Goal: Transaction & Acquisition: Obtain resource

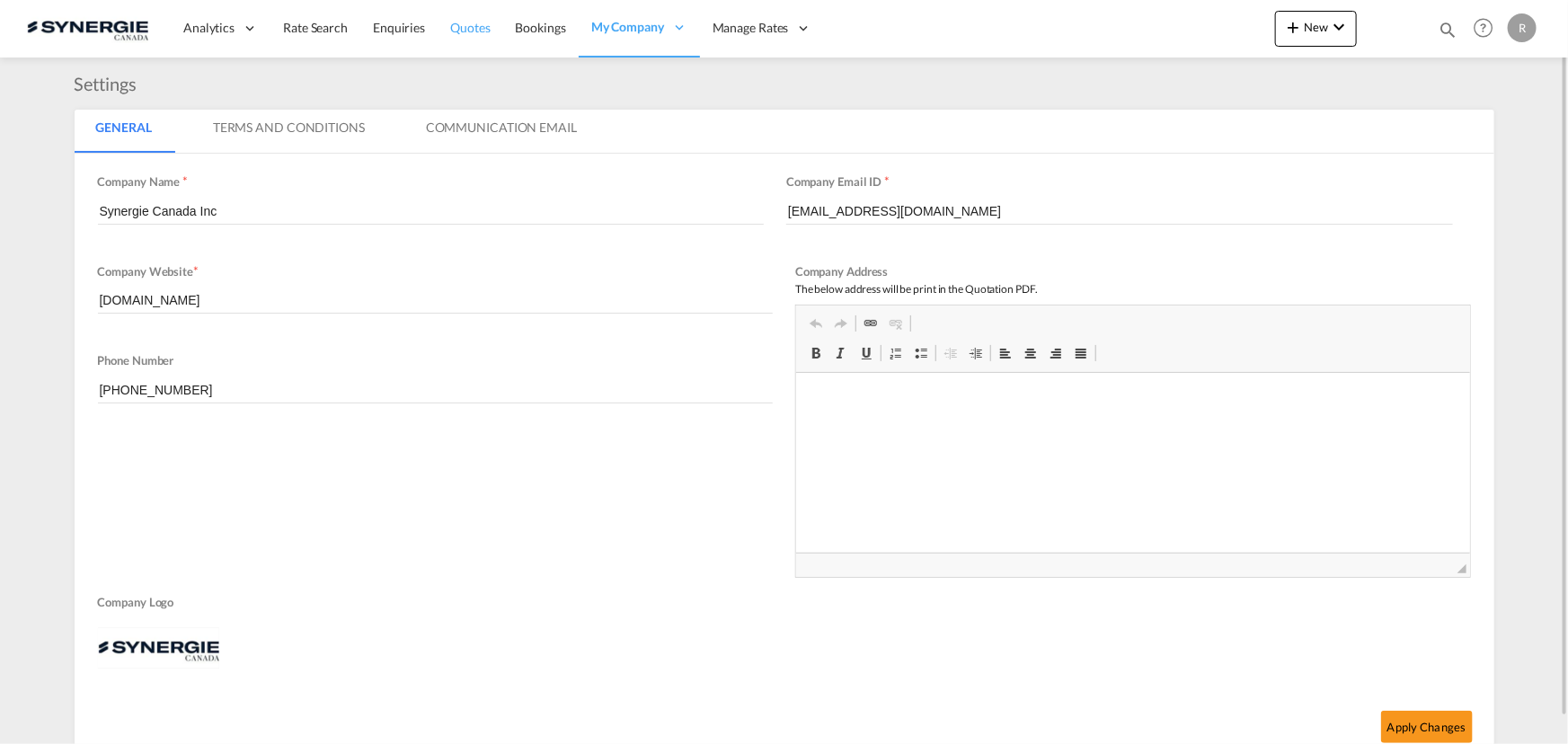
click at [480, 23] on span "Quotes" at bounding box center [470, 27] width 40 height 16
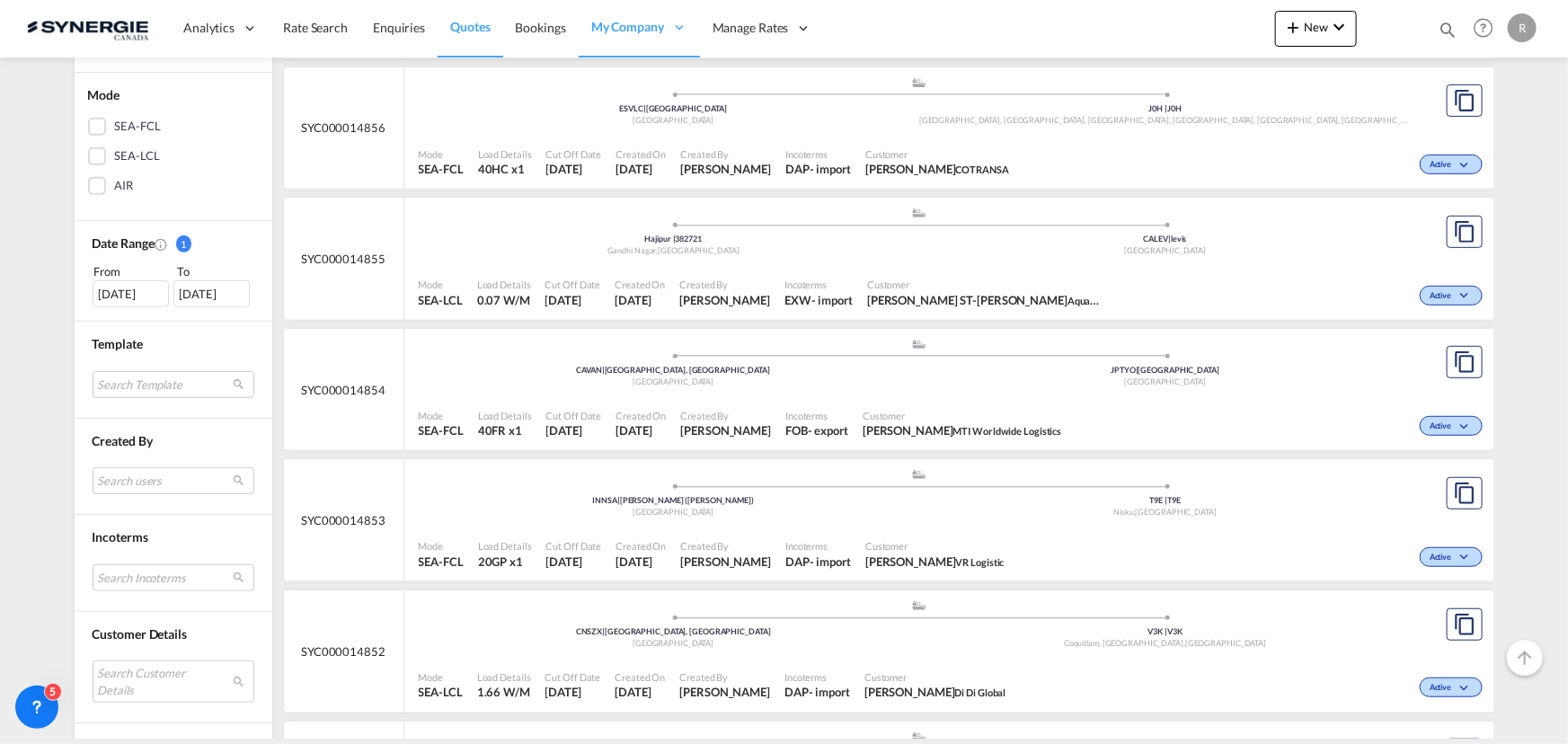
scroll to position [407, 0]
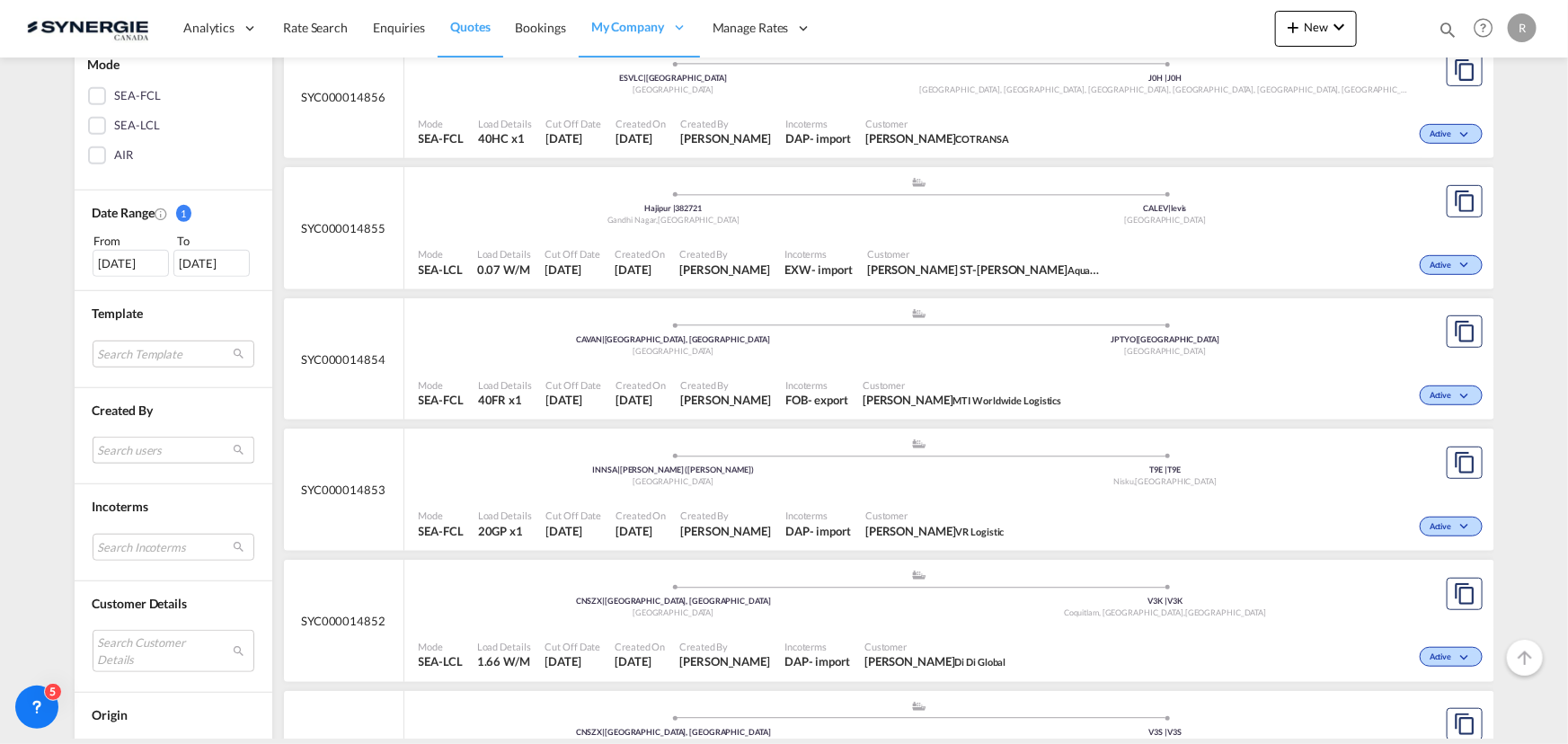
click at [117, 445] on md-select "Search users [PERSON_NAME] [PERSON_NAME][EMAIL_ADDRESS][DOMAIN_NAME] [PERSON_NA…" at bounding box center [173, 450] width 162 height 27
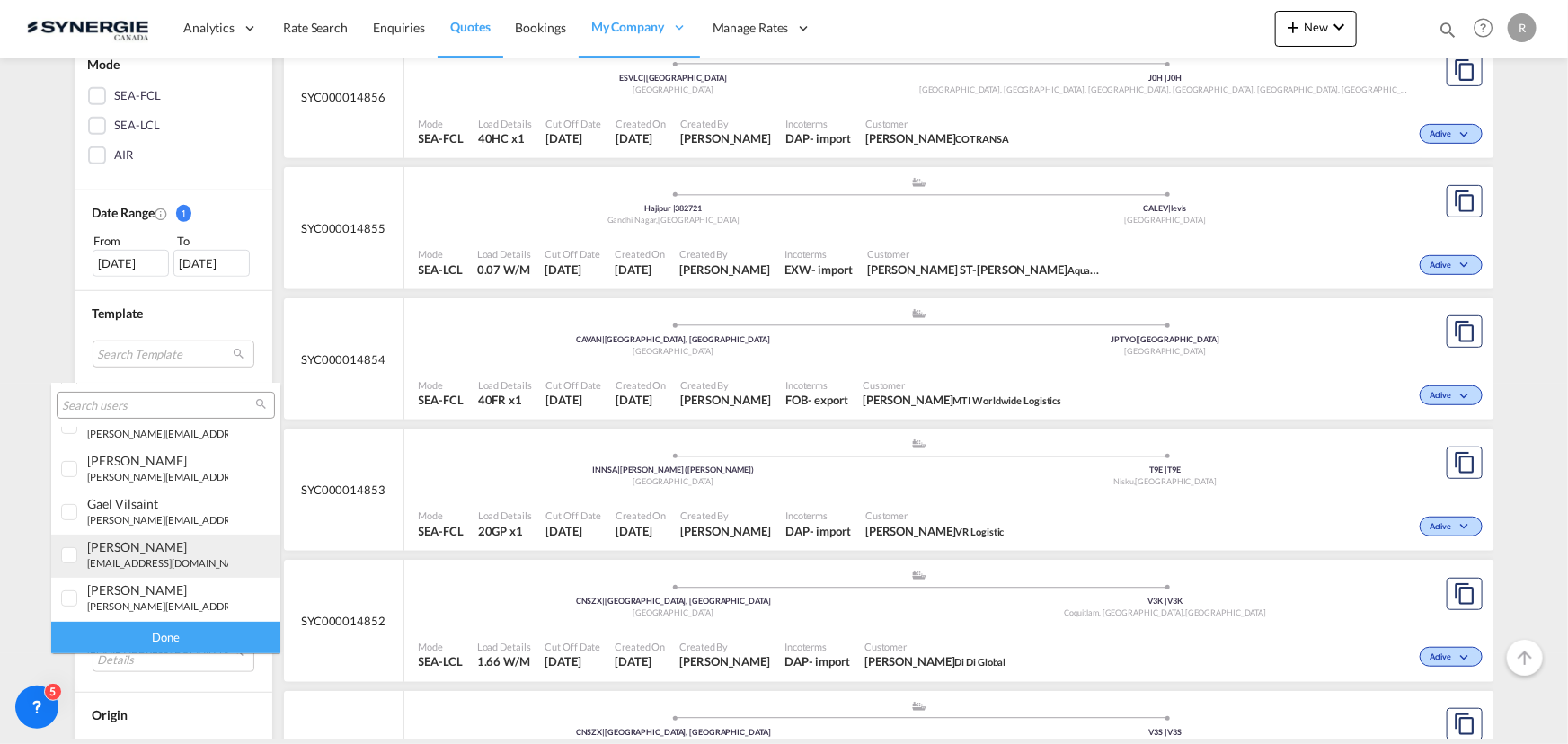
scroll to position [326, 0]
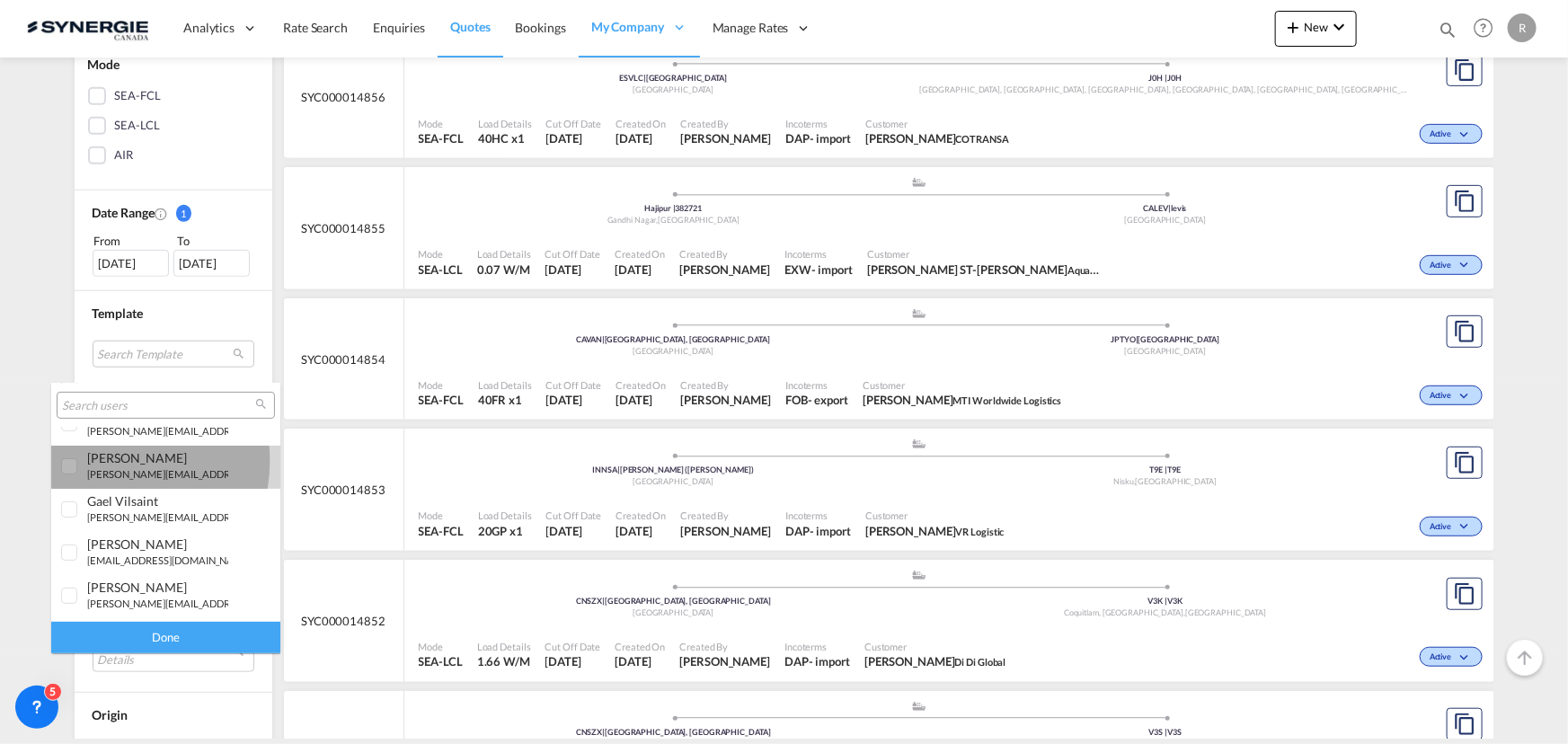
click at [100, 460] on div "[PERSON_NAME]" at bounding box center [157, 458] width 141 height 16
click at [170, 625] on div "Done" at bounding box center [166, 637] width 229 height 31
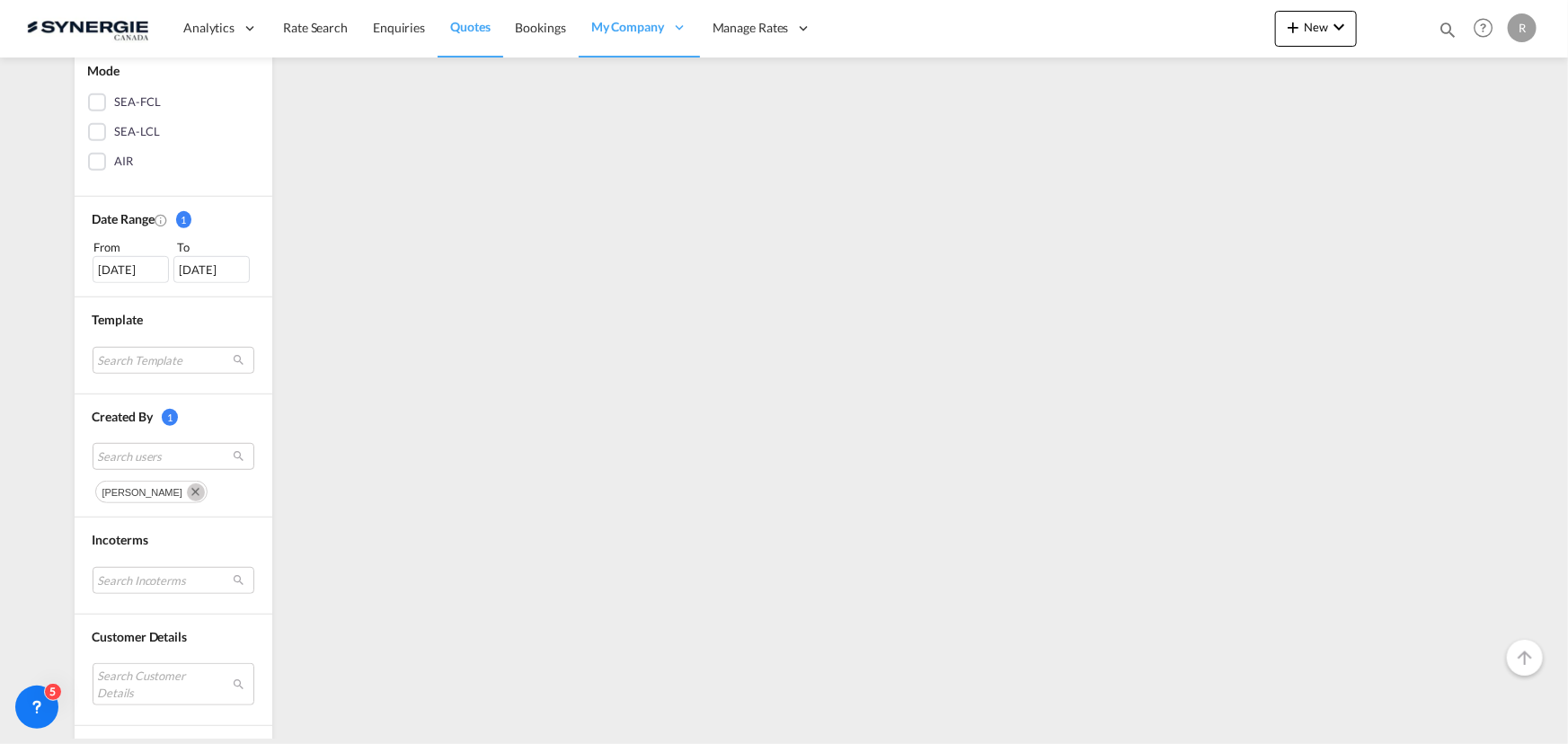
scroll to position [407, 0]
click at [176, 577] on md-select "Search Incoterms DAP-EXPORT delivered at place DDP-EXPORT delivery duty paid CP…" at bounding box center [173, 574] width 162 height 27
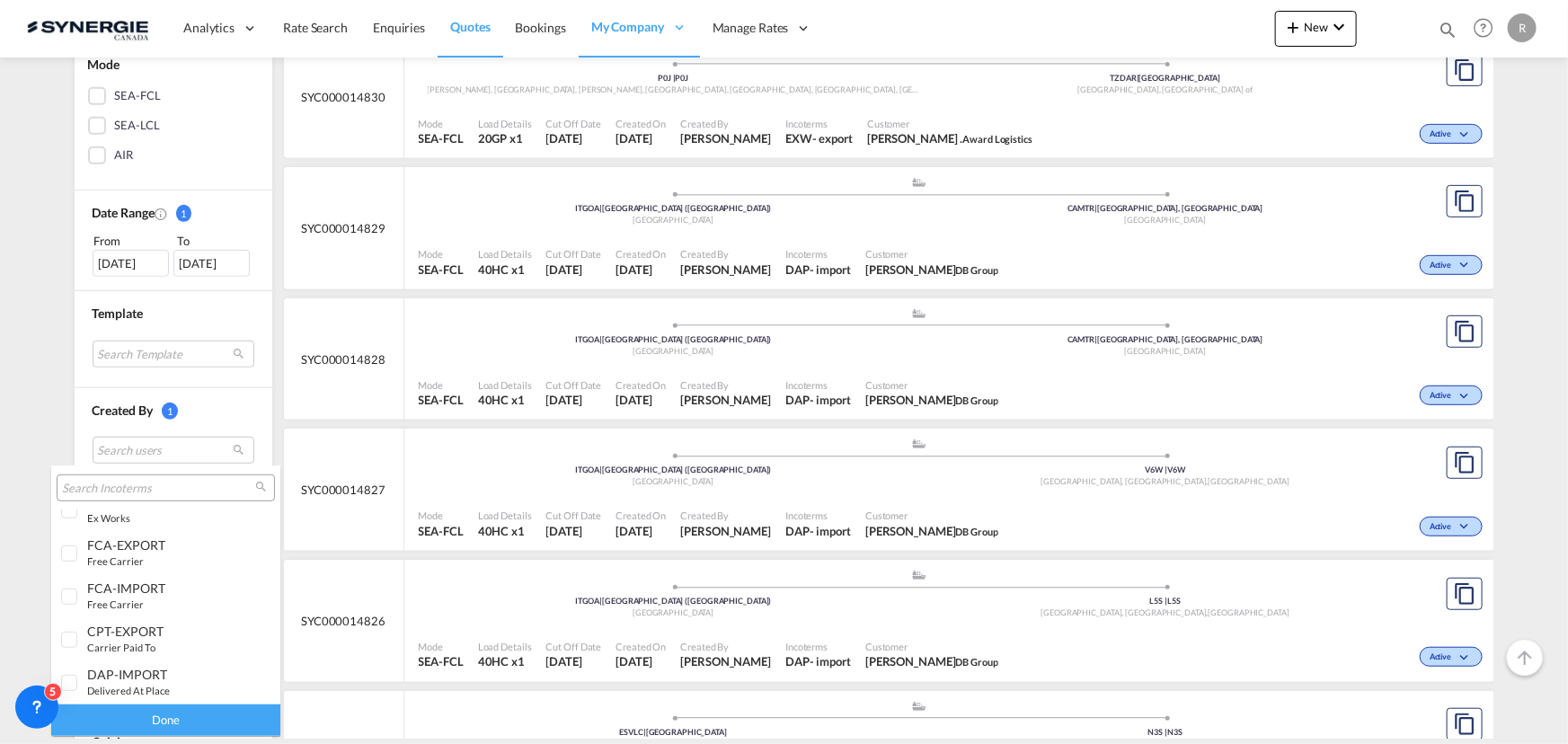
scroll to position [710, 0]
click at [133, 672] on div "DAP-IMPORT" at bounding box center [157, 674] width 141 height 16
click at [185, 710] on div "Done" at bounding box center [166, 720] width 229 height 31
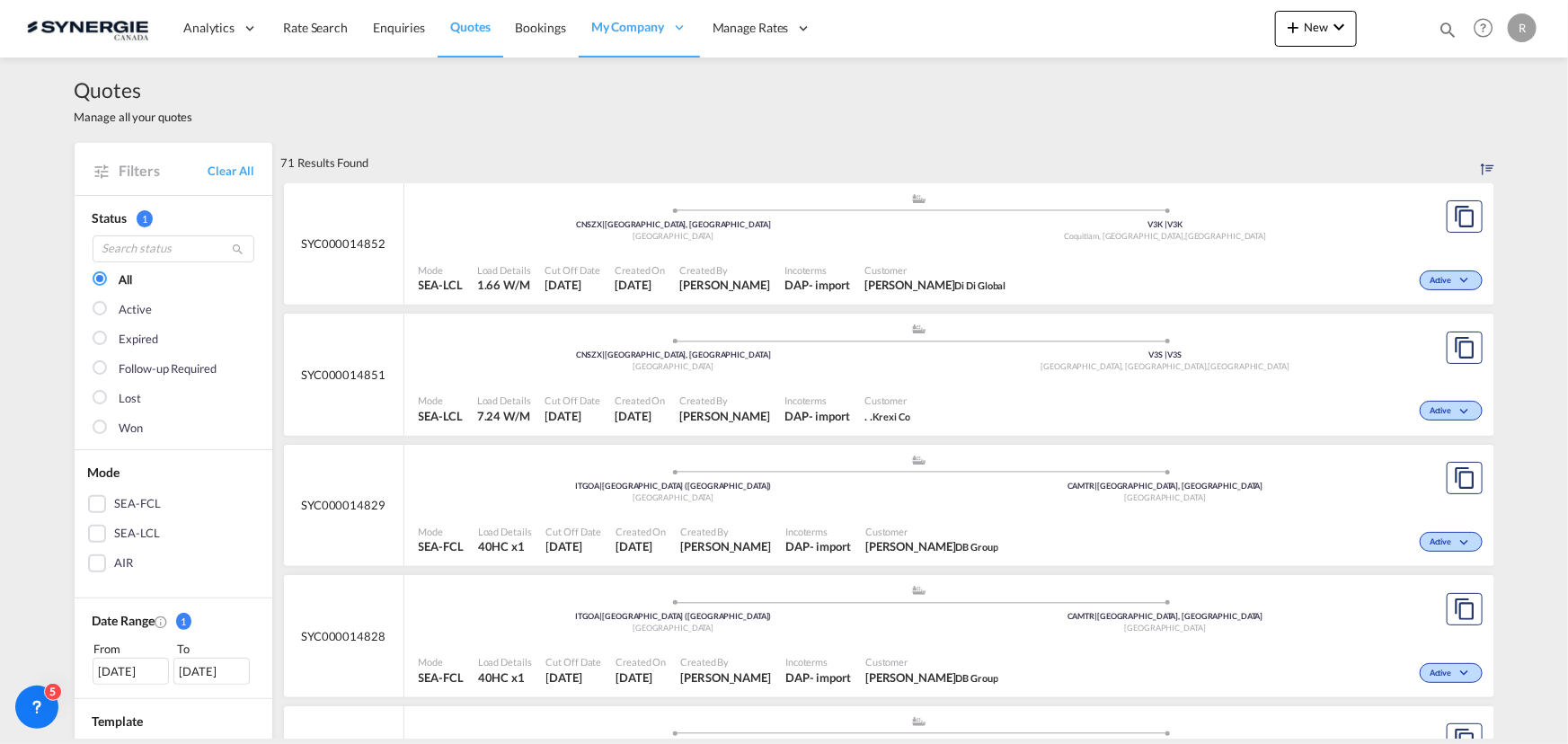
scroll to position [81, 0]
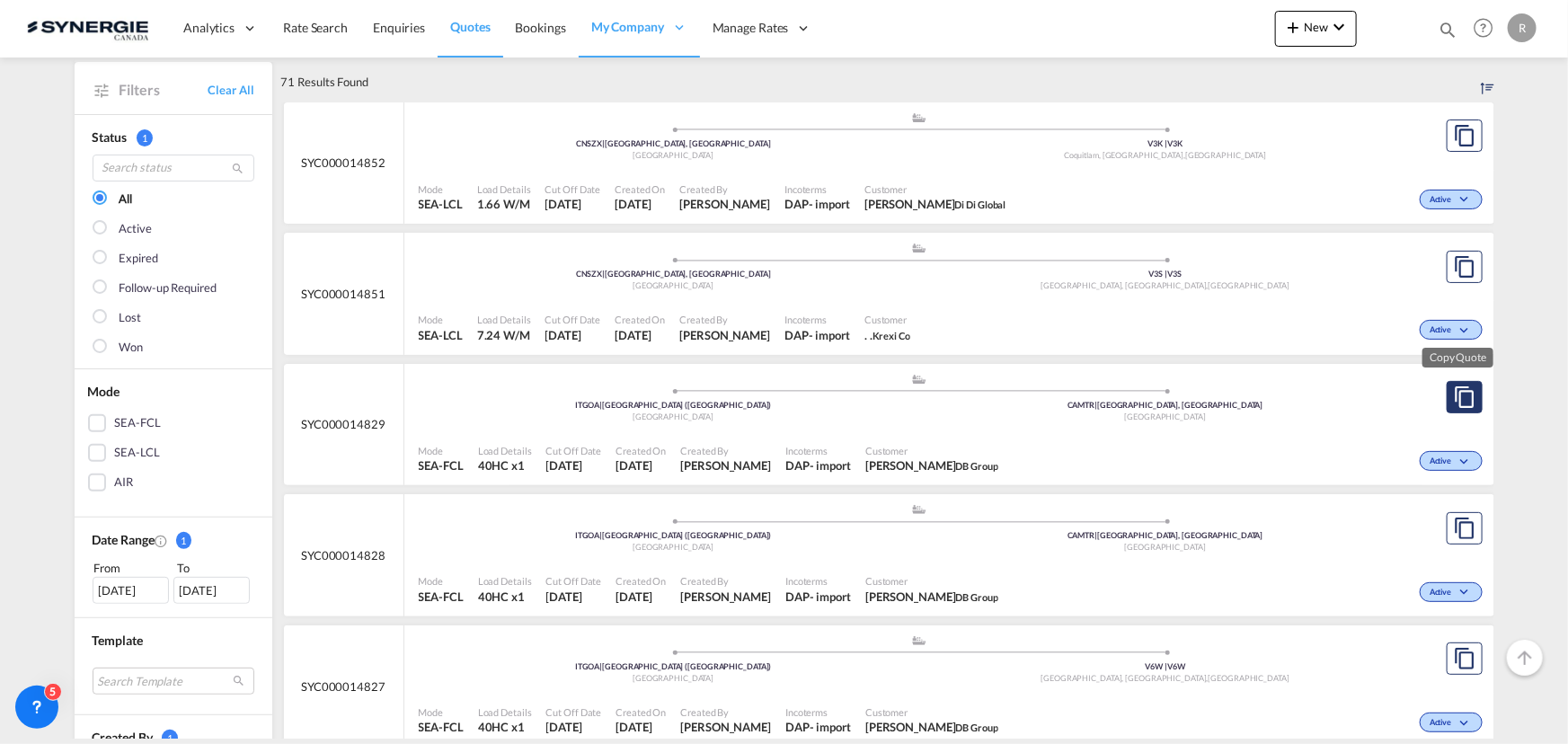
click at [1455, 403] on md-icon "assets/icons/custom/copyQuote.svg" at bounding box center [1464, 397] width 21 height 21
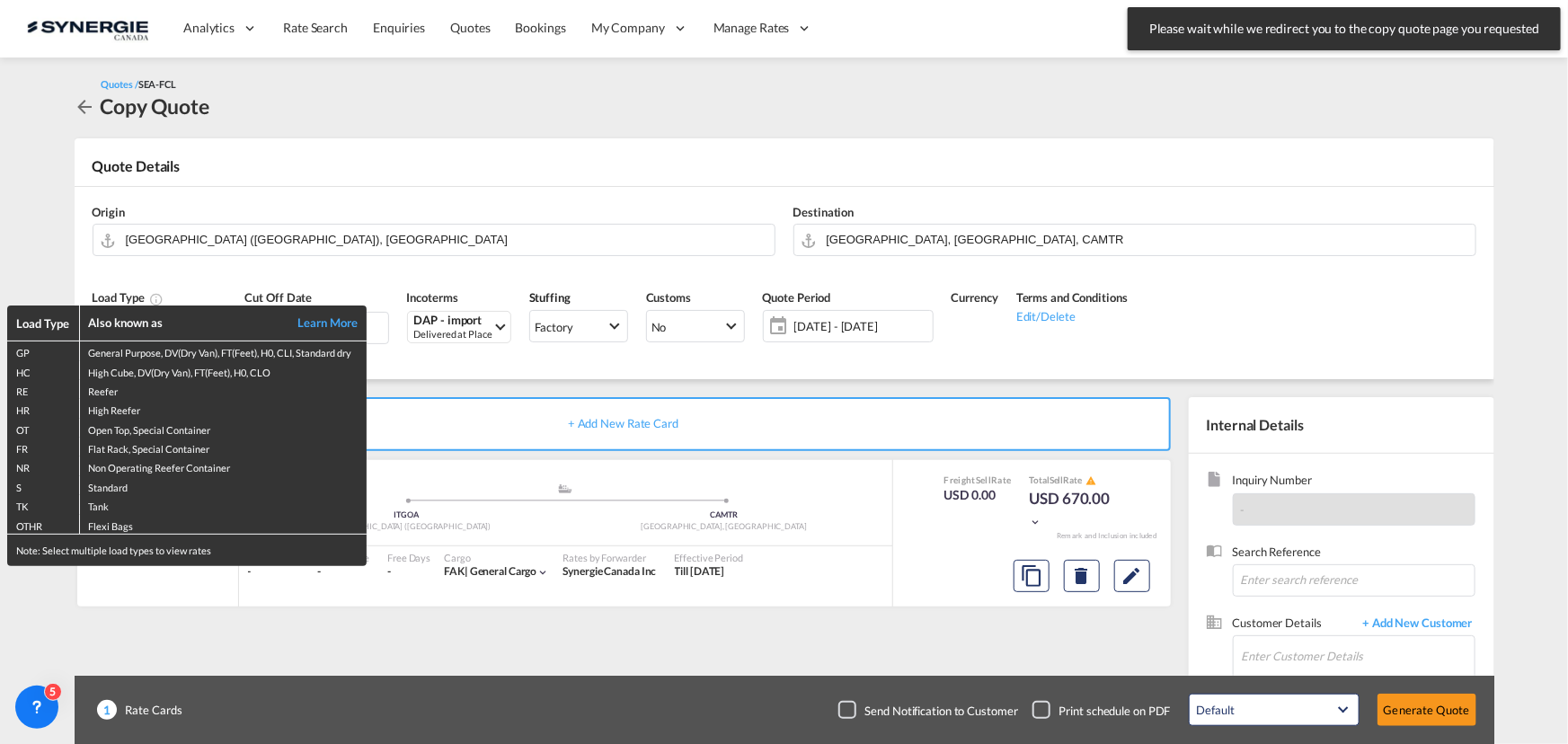
click at [323, 236] on div "Load Type Also known as Learn More GP General Purpose, DV(Dry Van), FT(Feet), H…" at bounding box center [784, 372] width 1568 height 744
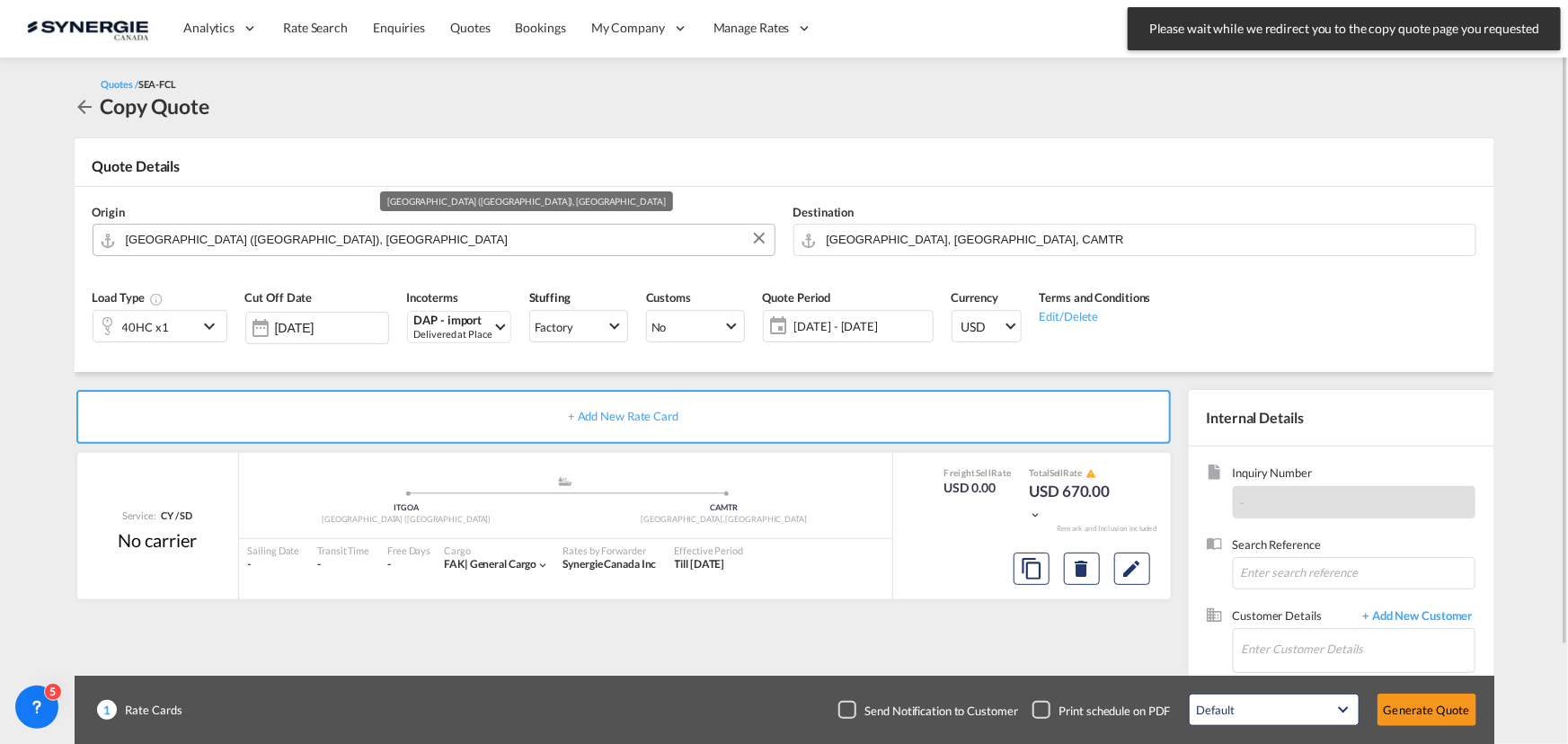
click at [312, 237] on input "[GEOGRAPHIC_DATA] ([GEOGRAPHIC_DATA]), [GEOGRAPHIC_DATA]" at bounding box center [445, 240] width 639 height 31
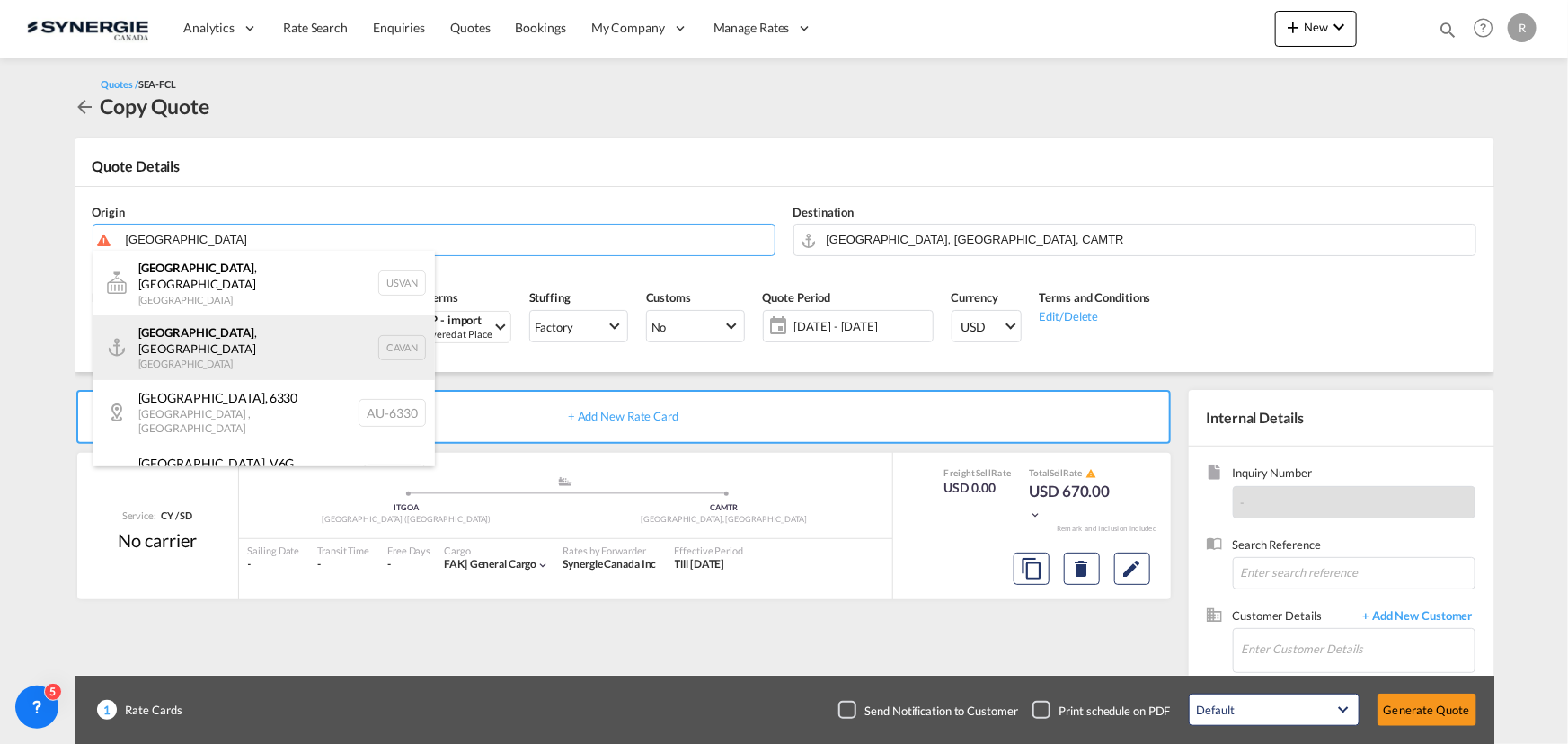
click at [166, 325] on div "[GEOGRAPHIC_DATA] , [GEOGRAPHIC_DATA] [GEOGRAPHIC_DATA] CAVAN" at bounding box center [264, 347] width 342 height 65
type input "[GEOGRAPHIC_DATA], [GEOGRAPHIC_DATA], CAVAN"
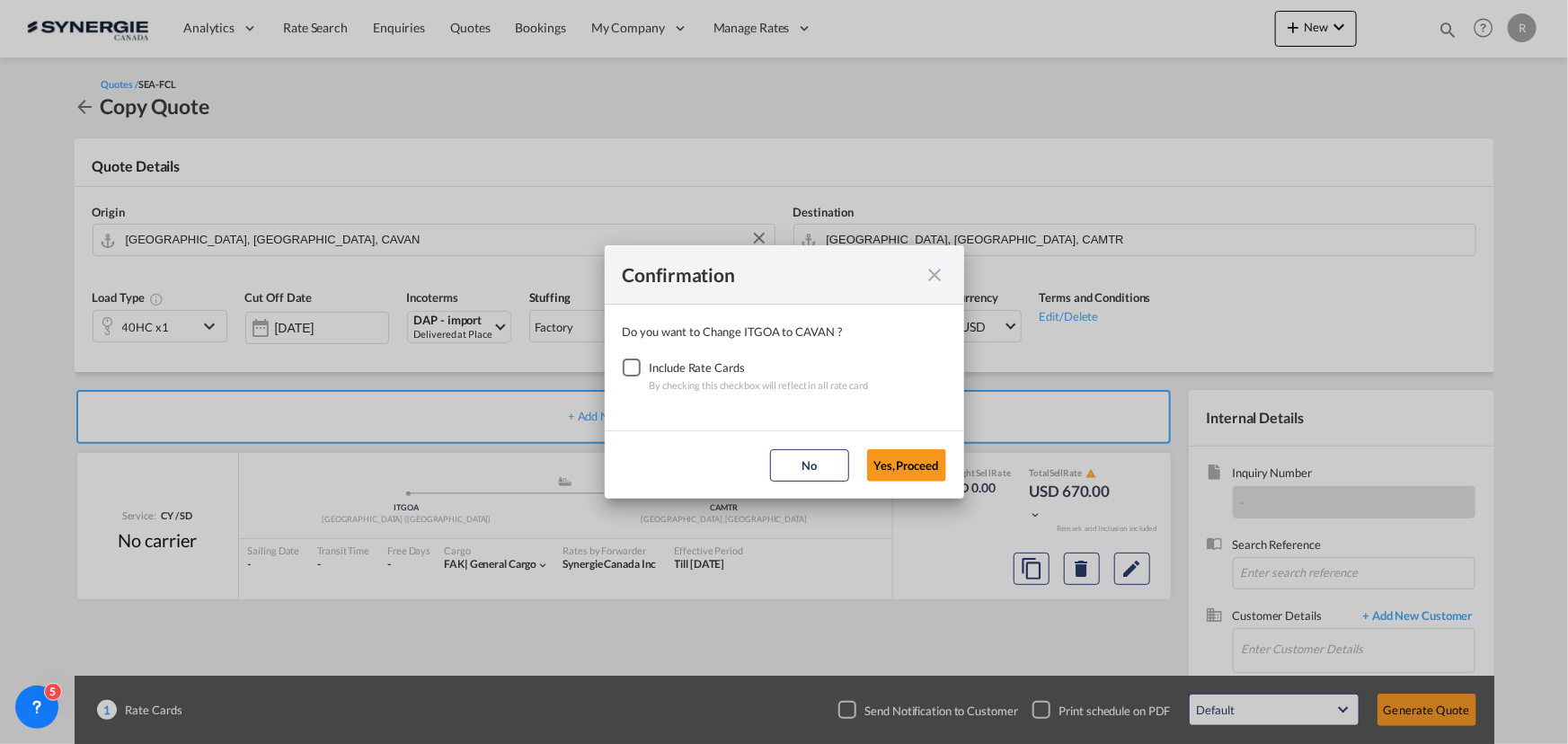
click at [636, 361] on div "Checkbox No Ink" at bounding box center [632, 367] width 18 height 18
click at [910, 475] on button "Yes,Proceed" at bounding box center [906, 465] width 79 height 32
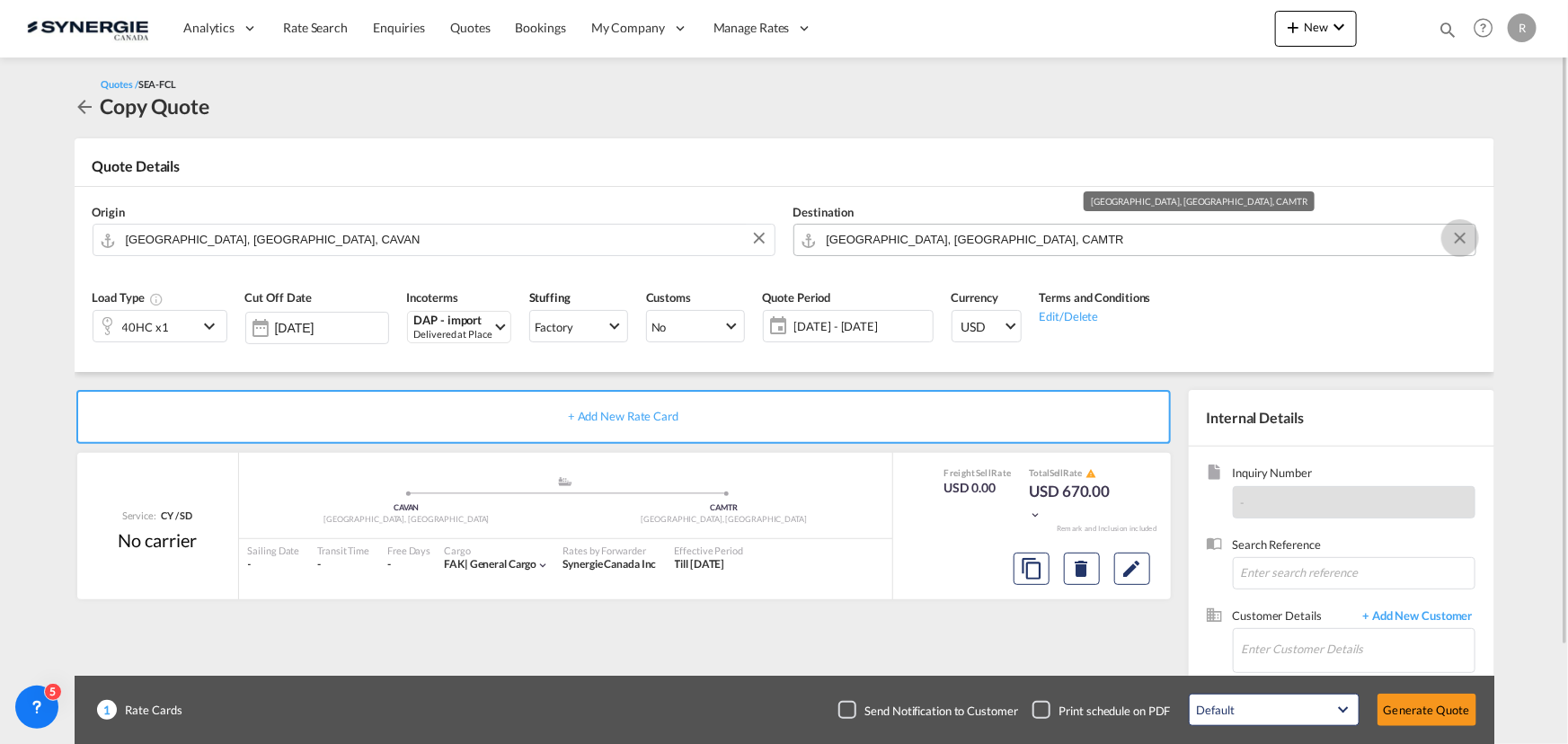
click at [1462, 242] on button "Clear Input" at bounding box center [1460, 239] width 27 height 27
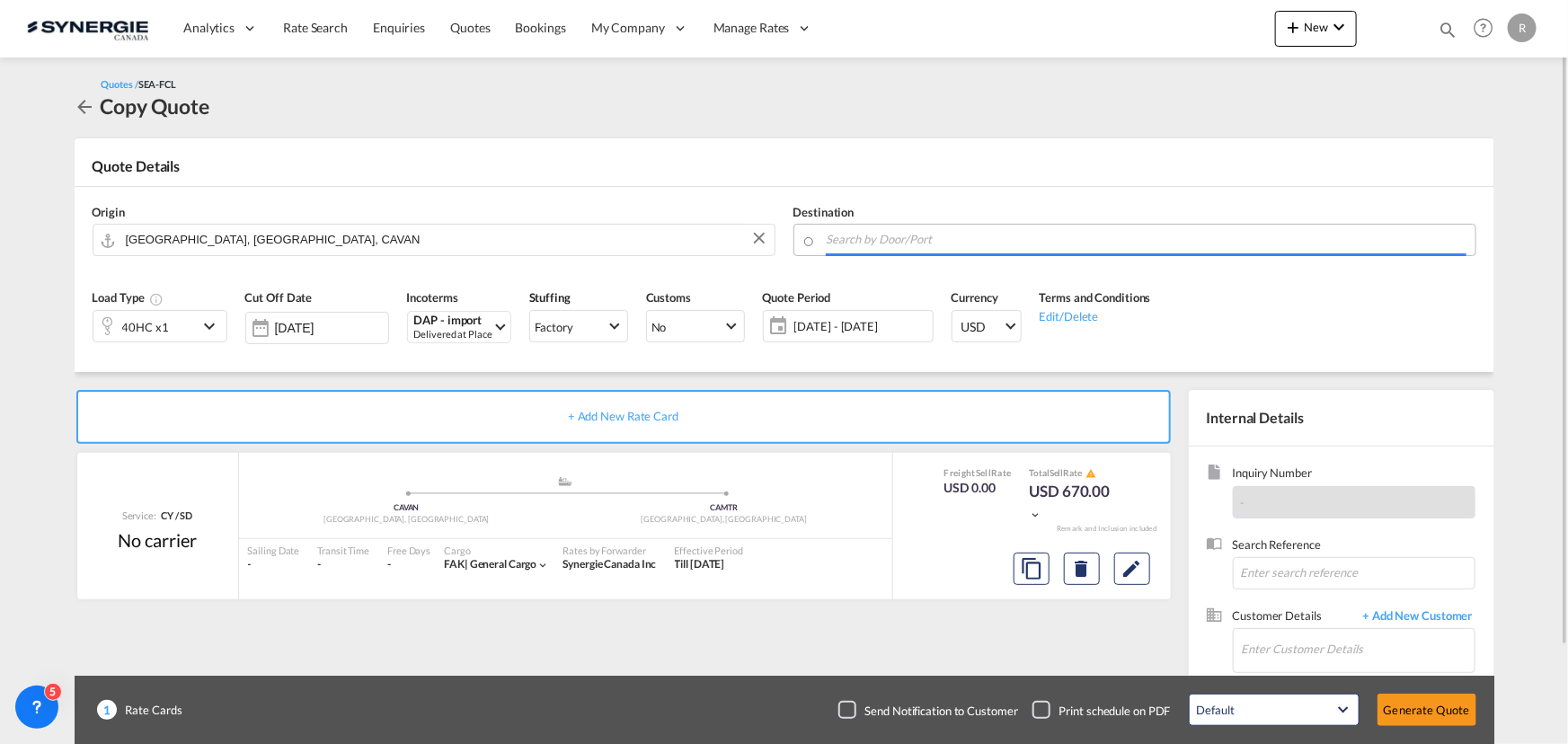
click at [1365, 239] on input "Search by Door/Port" at bounding box center [1146, 240] width 639 height 31
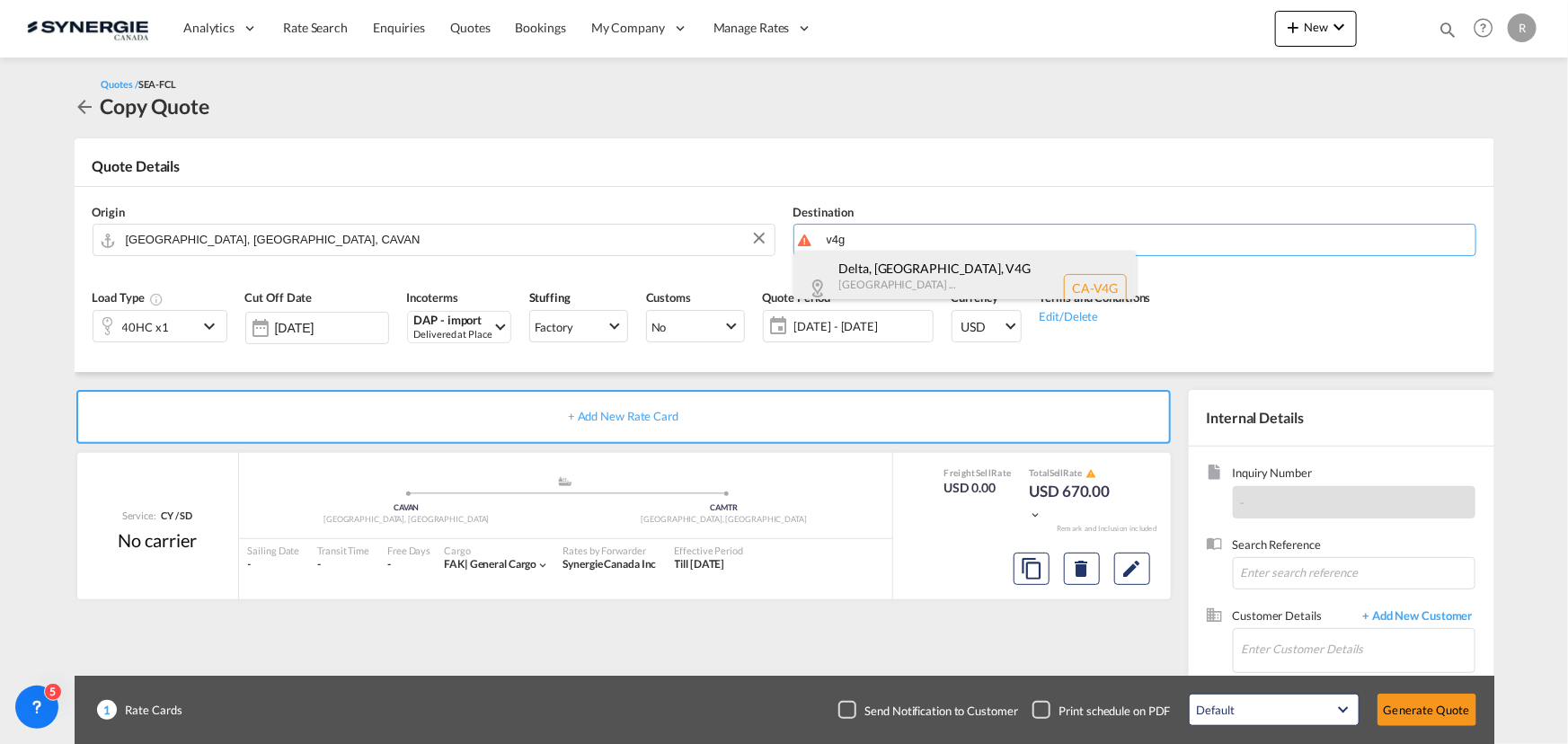
click at [905, 262] on div "Delta, [GEOGRAPHIC_DATA] , V4G [GEOGRAPHIC_DATA] ... Canada CA-V4G" at bounding box center [965, 287] width 342 height 75
type input "CA-V4G, Delta, [GEOGRAPHIC_DATA], [GEOGRAPHIC_DATA] ..."
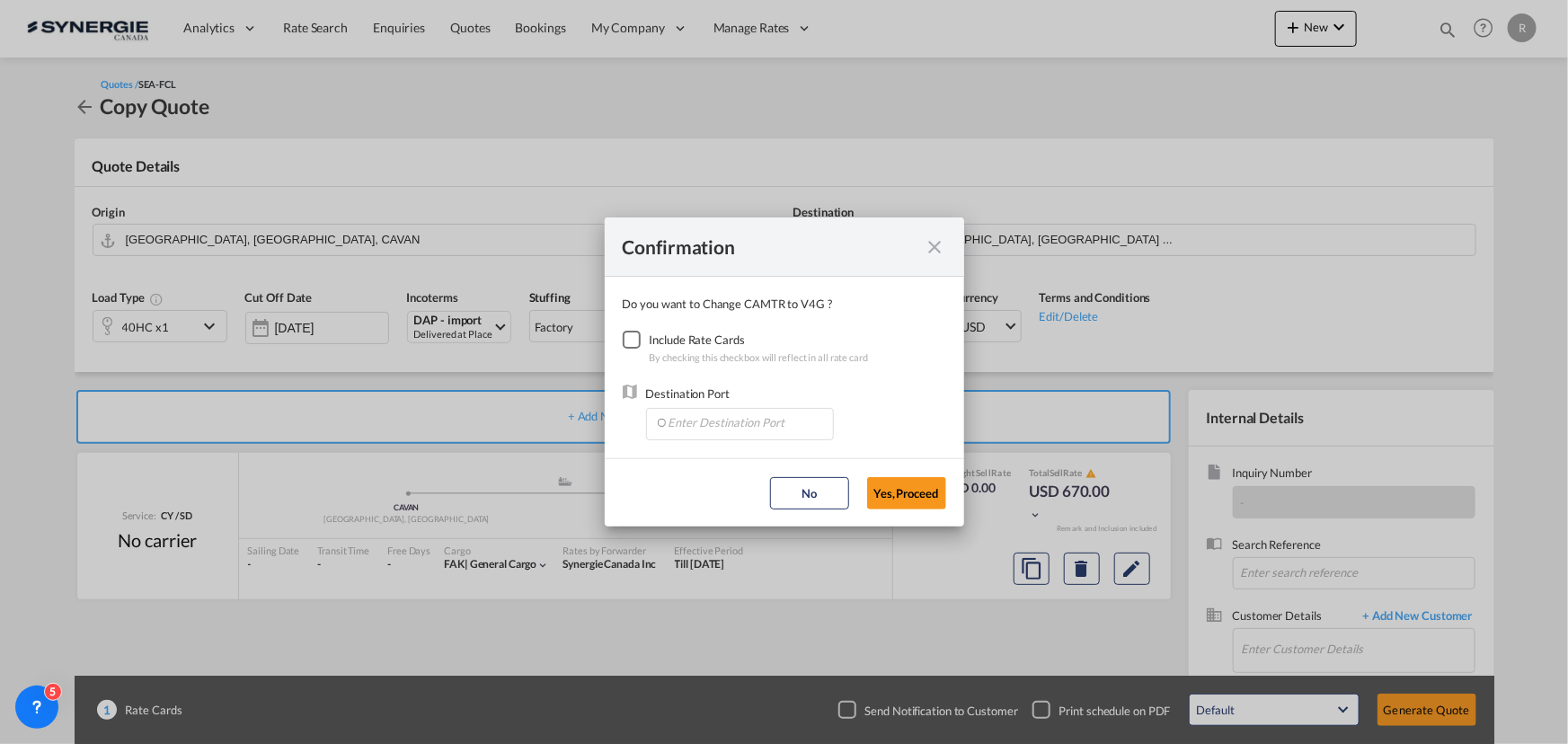
click at [629, 341] on div "Checkbox No Ink" at bounding box center [632, 340] width 18 height 18
click at [917, 495] on button "Yes,Proceed" at bounding box center [906, 493] width 79 height 32
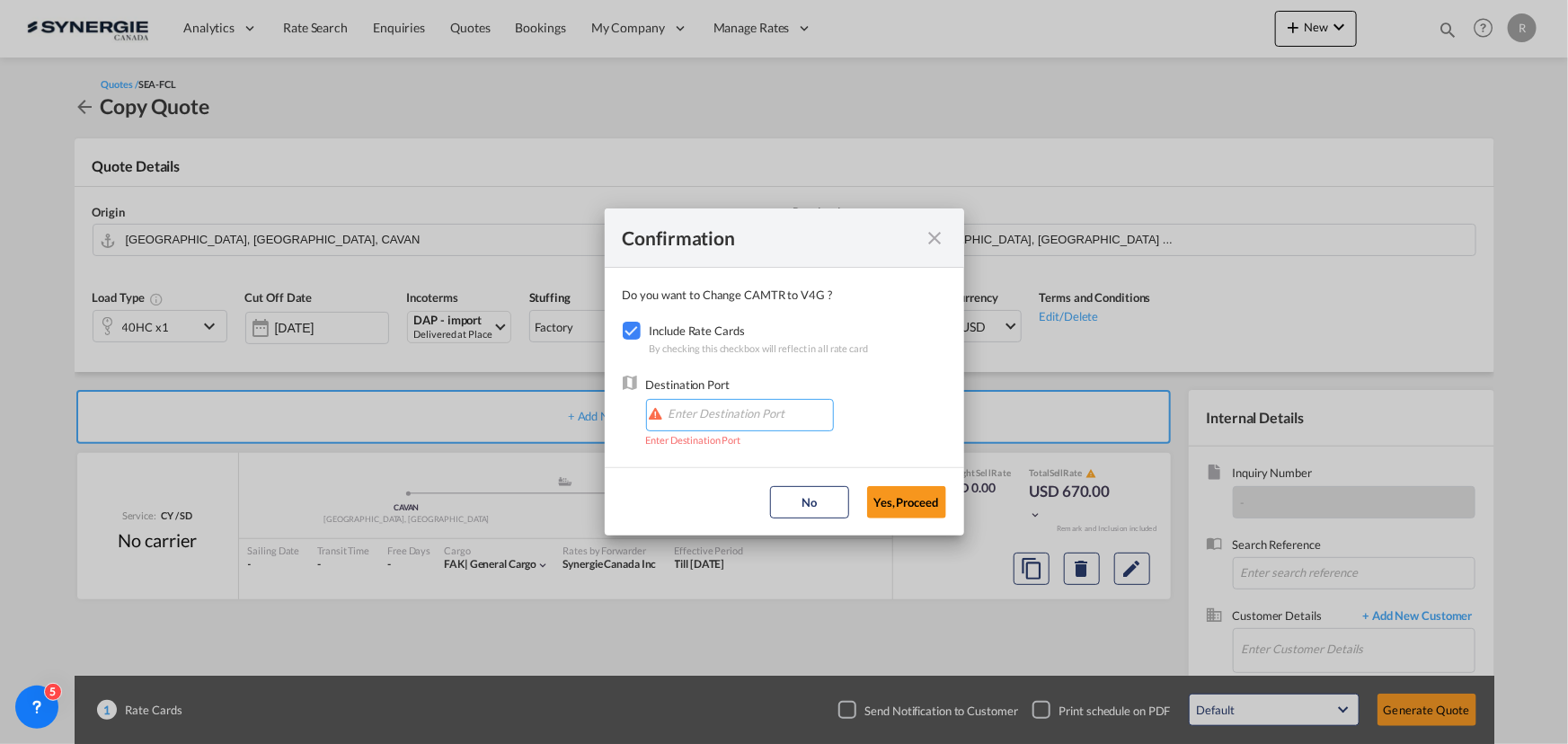
click at [764, 414] on input "Enter Destination Port" at bounding box center [743, 413] width 178 height 27
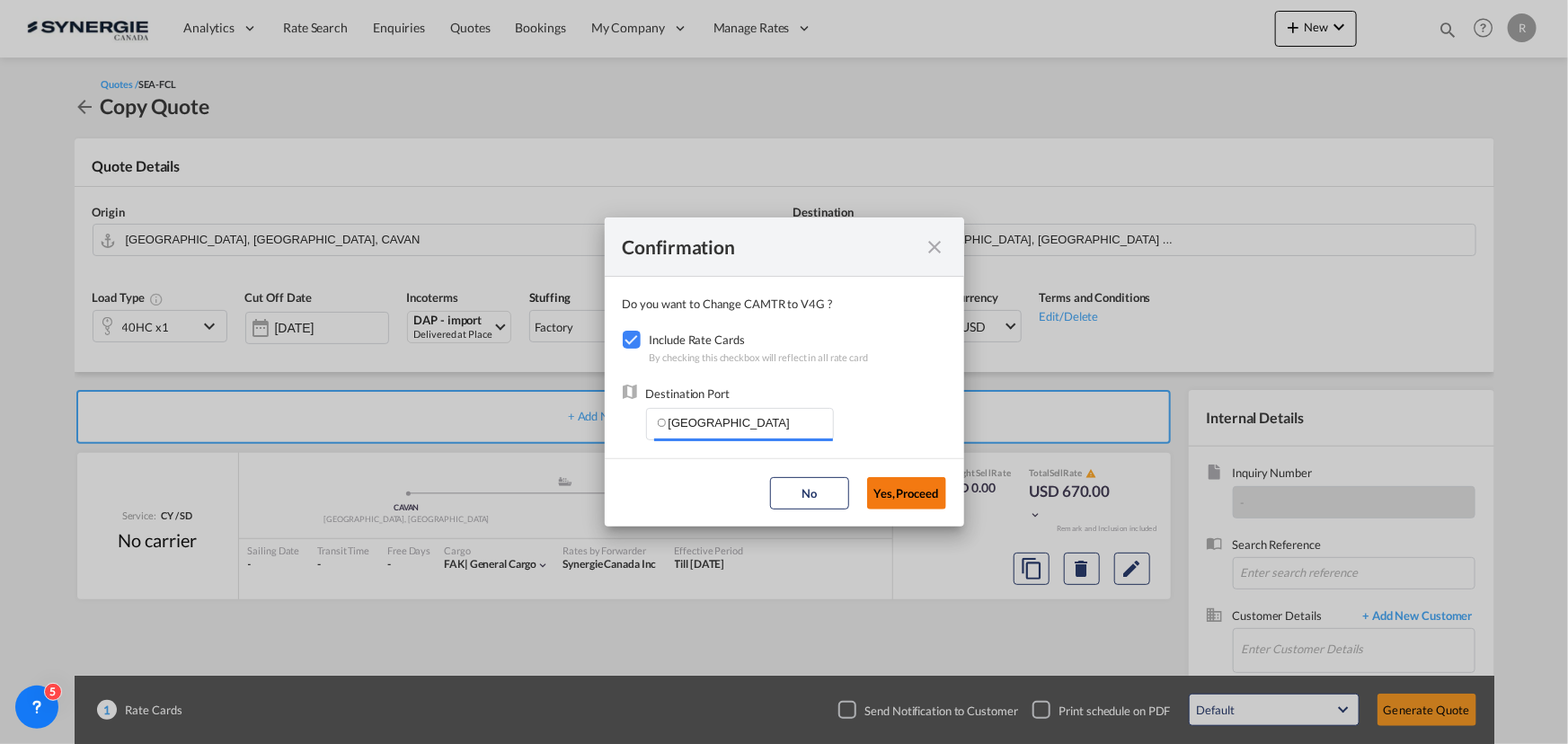
click at [921, 498] on button "Yes,Proceed" at bounding box center [906, 493] width 79 height 32
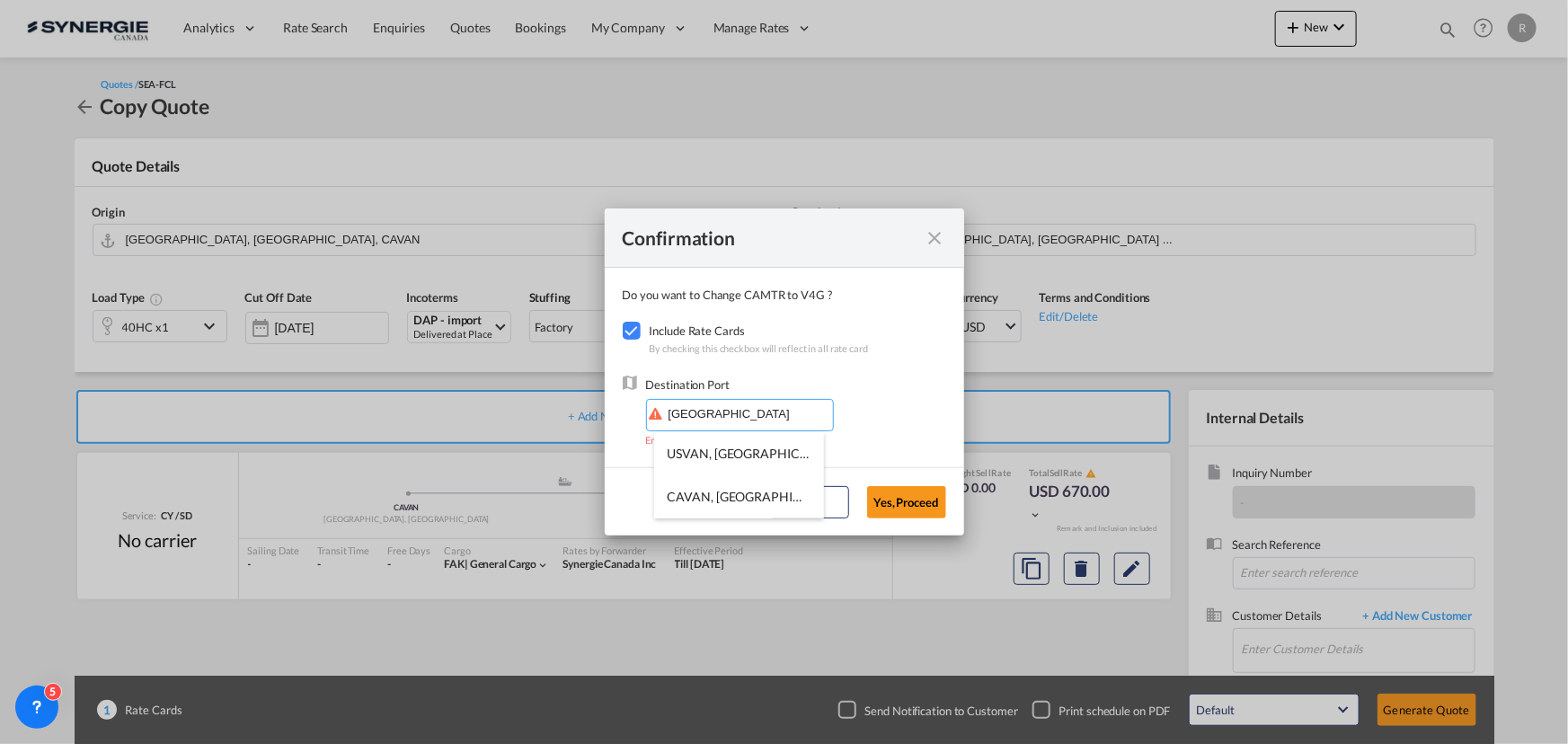
click at [762, 412] on input "[GEOGRAPHIC_DATA]" at bounding box center [743, 413] width 178 height 27
click at [708, 494] on span "CAVAN, [GEOGRAPHIC_DATA], [GEOGRAPHIC_DATA], [GEOGRAPHIC_DATA], [GEOGRAPHIC_DAT…" at bounding box center [1020, 497] width 704 height 16
type input "CAVAN, [GEOGRAPHIC_DATA], [GEOGRAPHIC_DATA], [GEOGRAPHIC_DATA], [GEOGRAPHIC_DAT…"
click at [915, 490] on button "Yes,Proceed" at bounding box center [906, 501] width 79 height 32
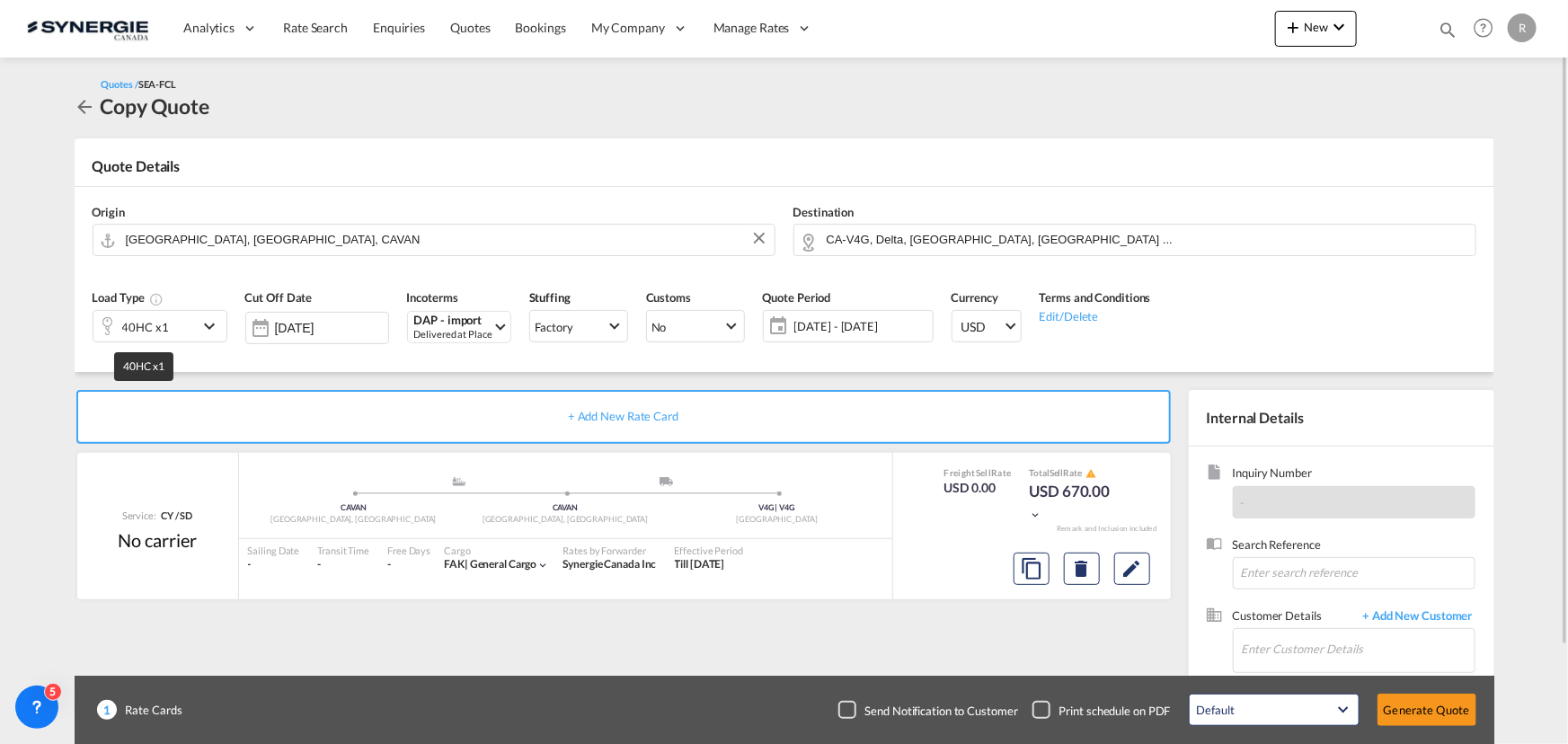
click at [144, 332] on div "40HC x1" at bounding box center [146, 327] width 47 height 25
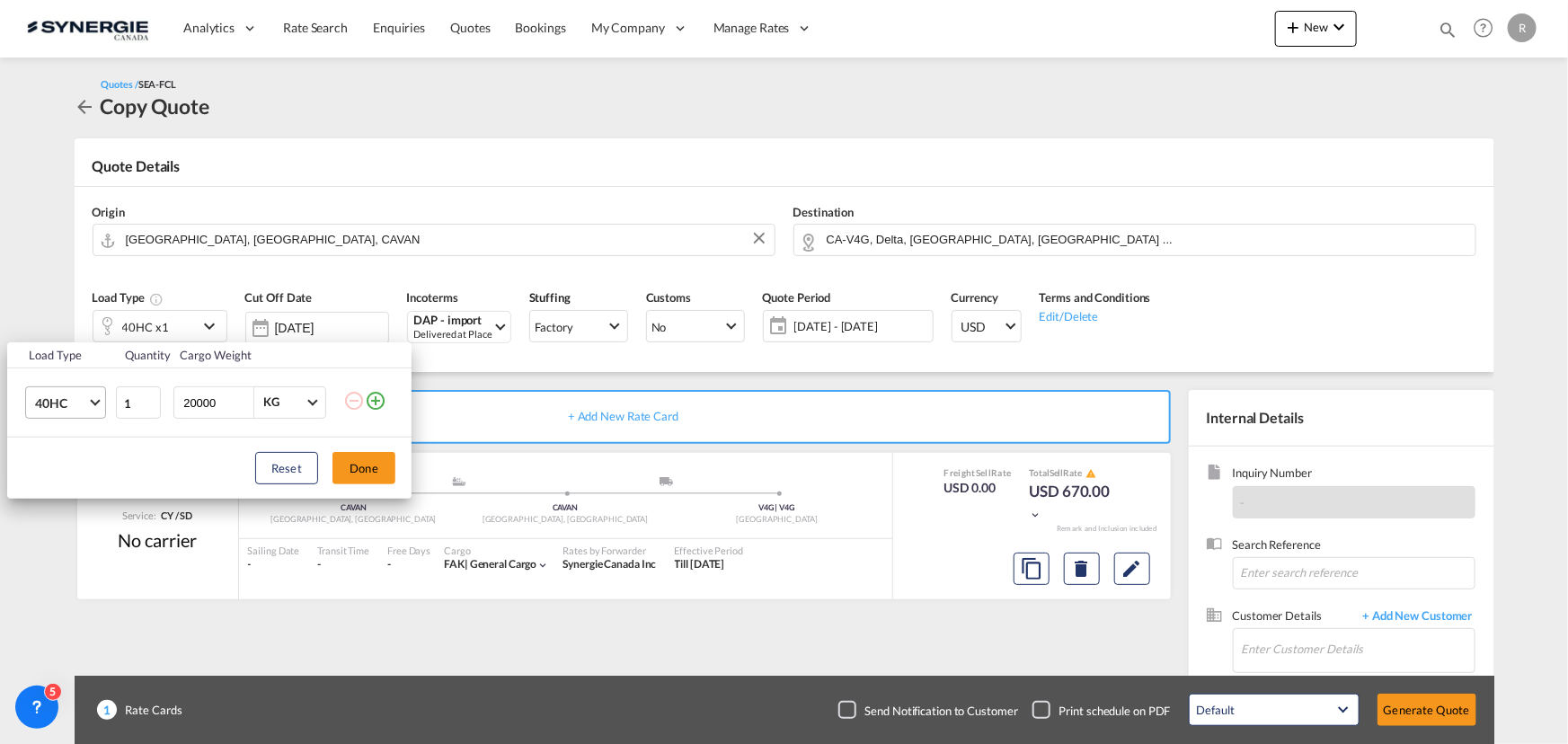
click at [53, 404] on span "40HC" at bounding box center [61, 404] width 52 height 18
click at [53, 316] on div "20GP" at bounding box center [49, 316] width 31 height 18
drag, startPoint x: 222, startPoint y: 399, endPoint x: 133, endPoint y: 389, distance: 89.6
click at [140, 394] on tr "20GP 1 20000 KG KG" at bounding box center [209, 403] width 405 height 69
type input "24000"
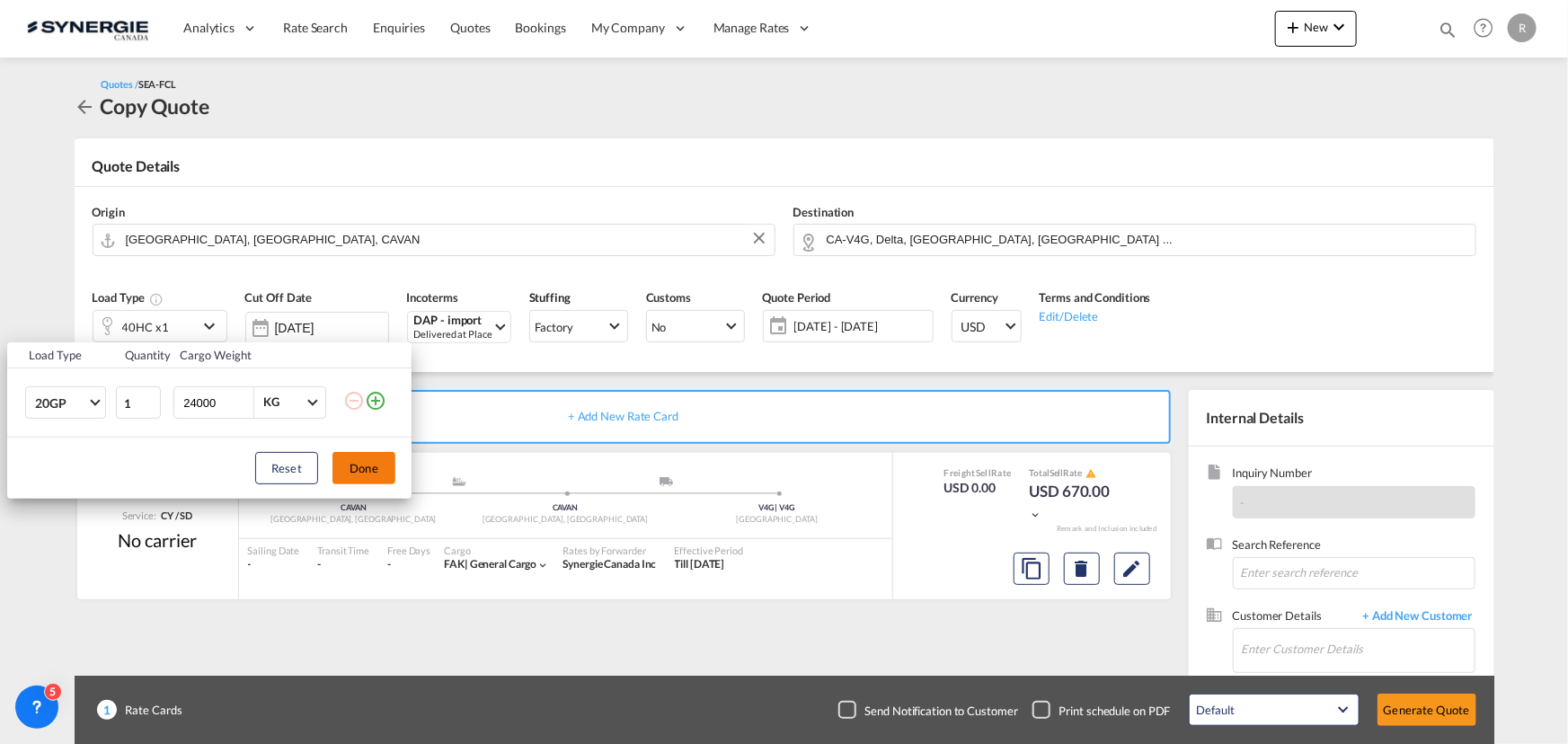
click at [377, 468] on button "Done" at bounding box center [364, 468] width 63 height 32
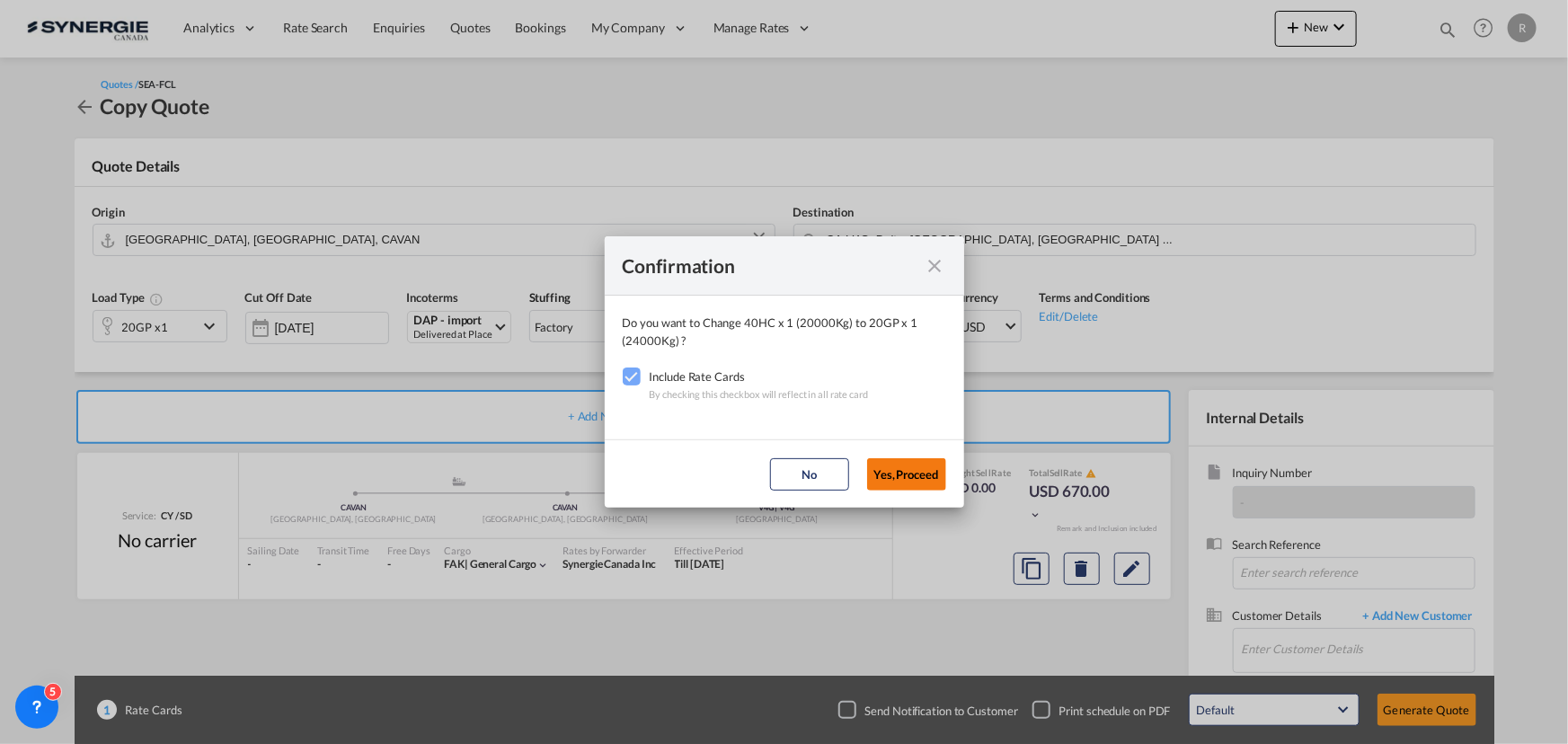
click at [917, 480] on button "Yes,Proceed" at bounding box center [906, 473] width 79 height 32
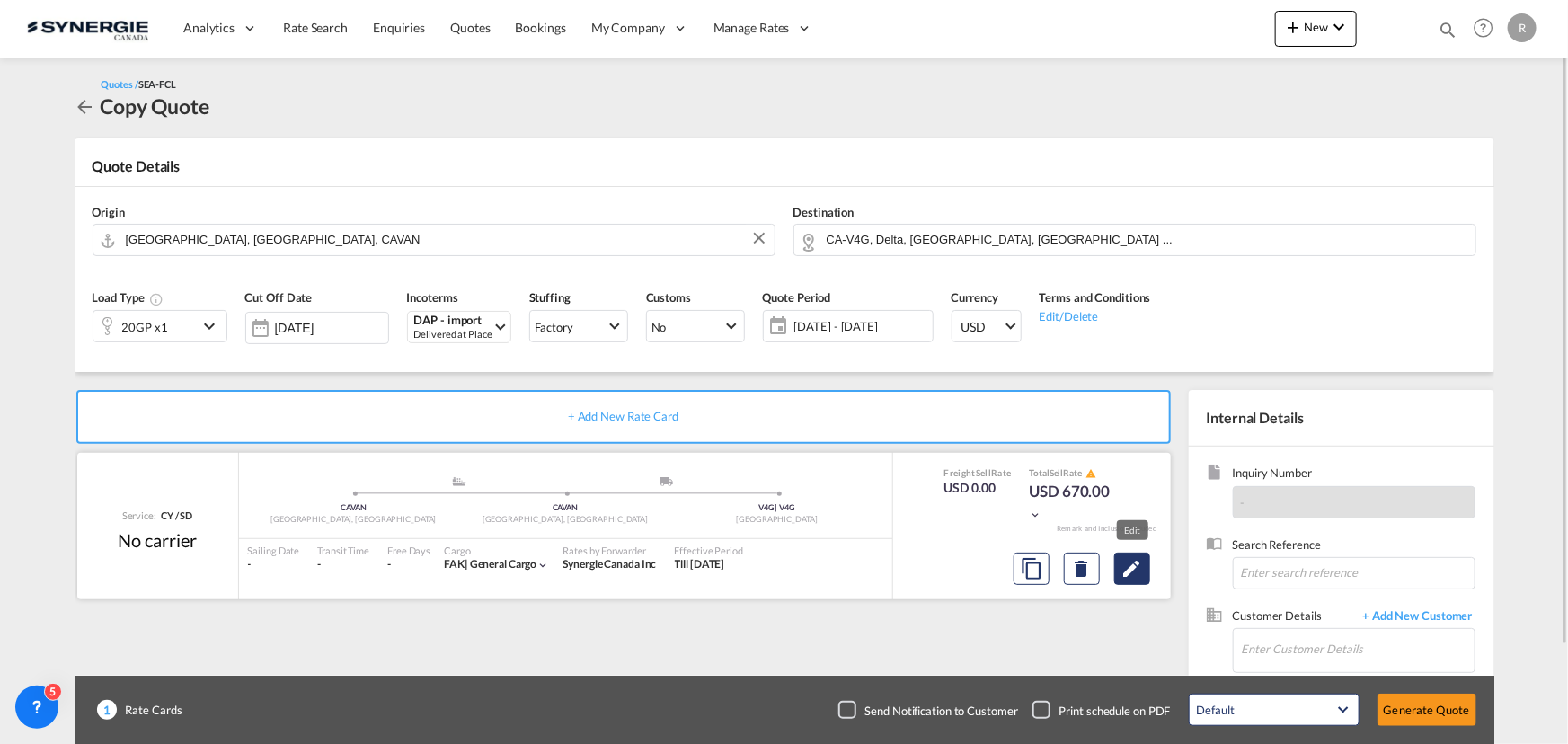
click at [1129, 568] on md-icon "Edit" at bounding box center [1132, 568] width 21 height 21
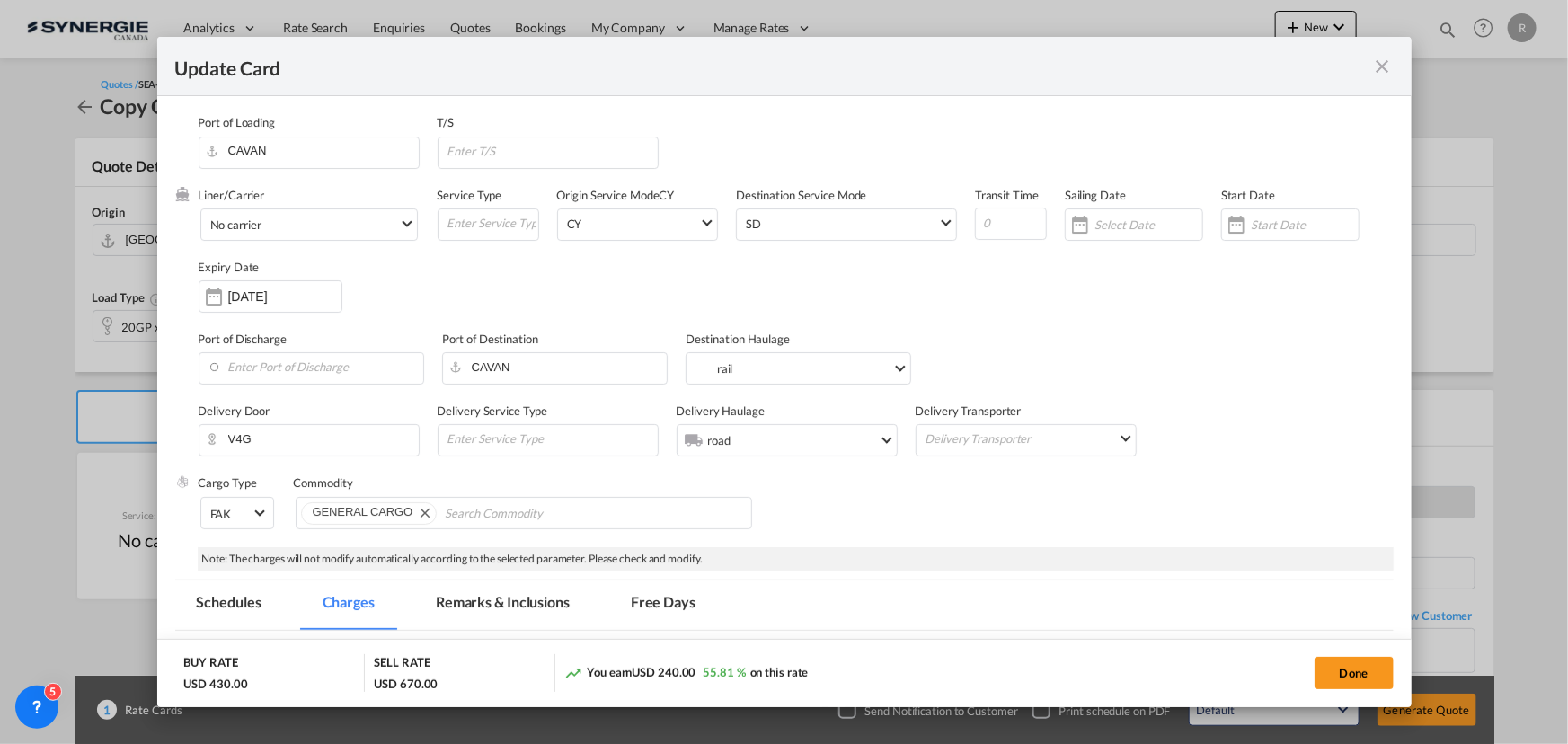
select select "per container"
select select "per B/L"
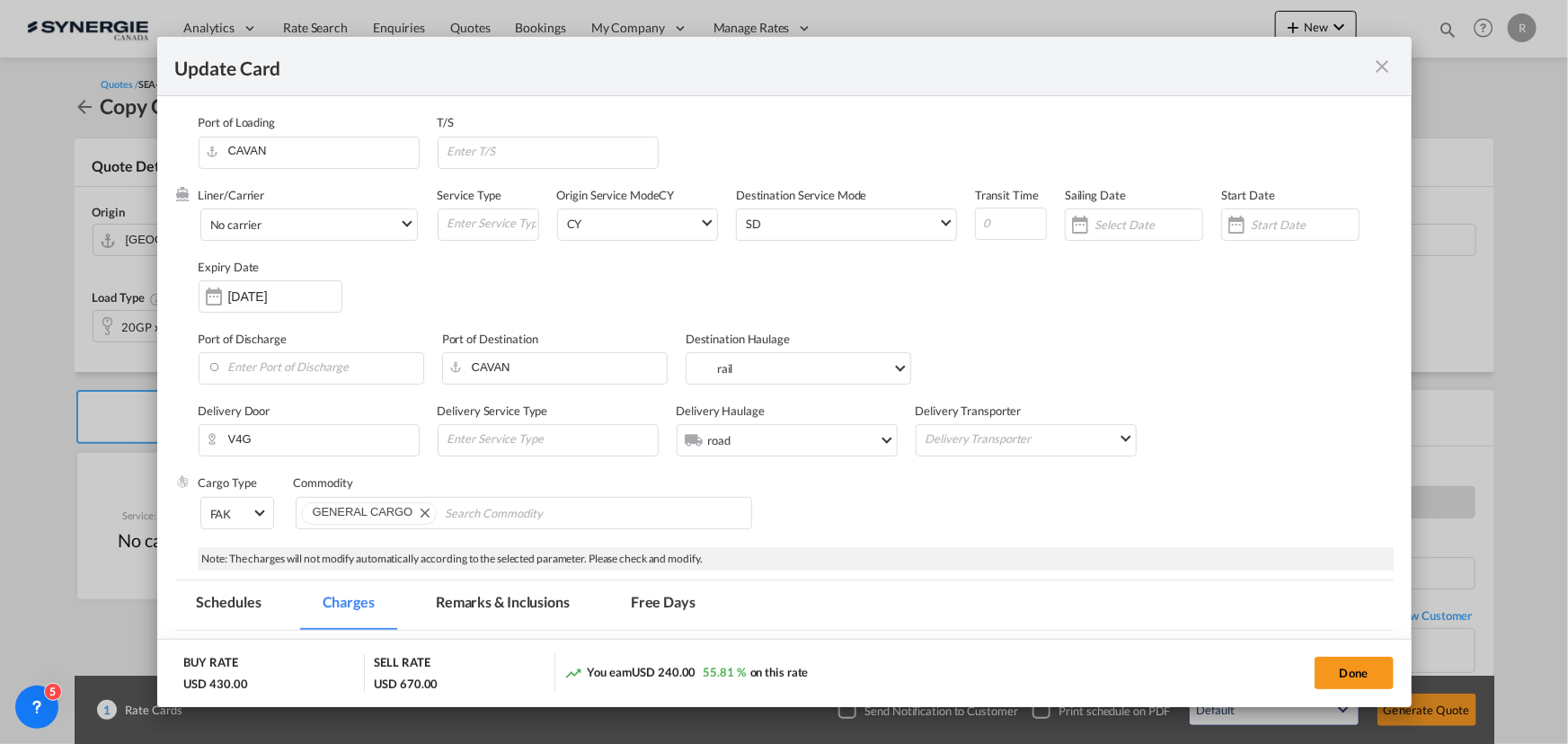
select select "per B/L"
select select "per container"
select select "per shipment"
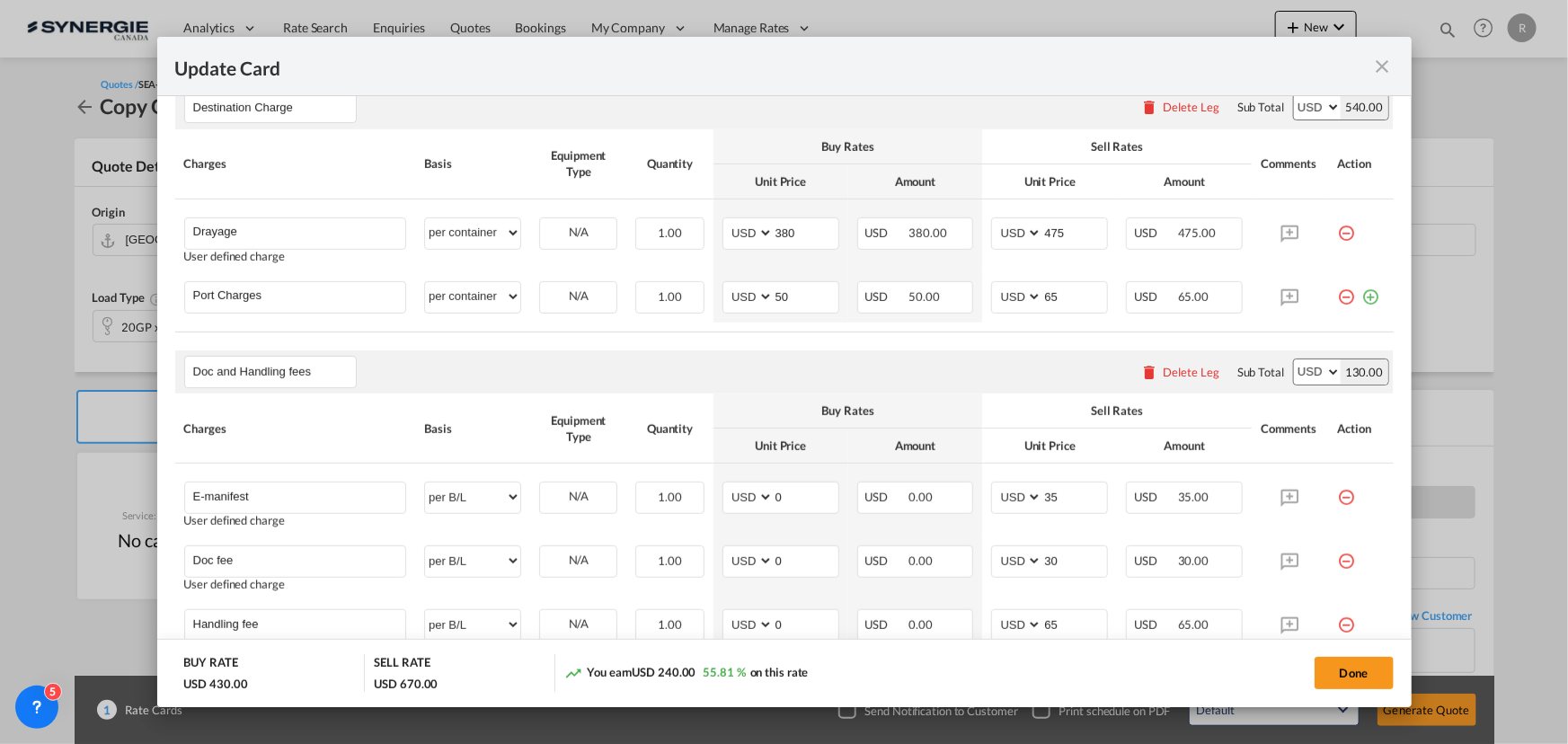
scroll to position [571, 0]
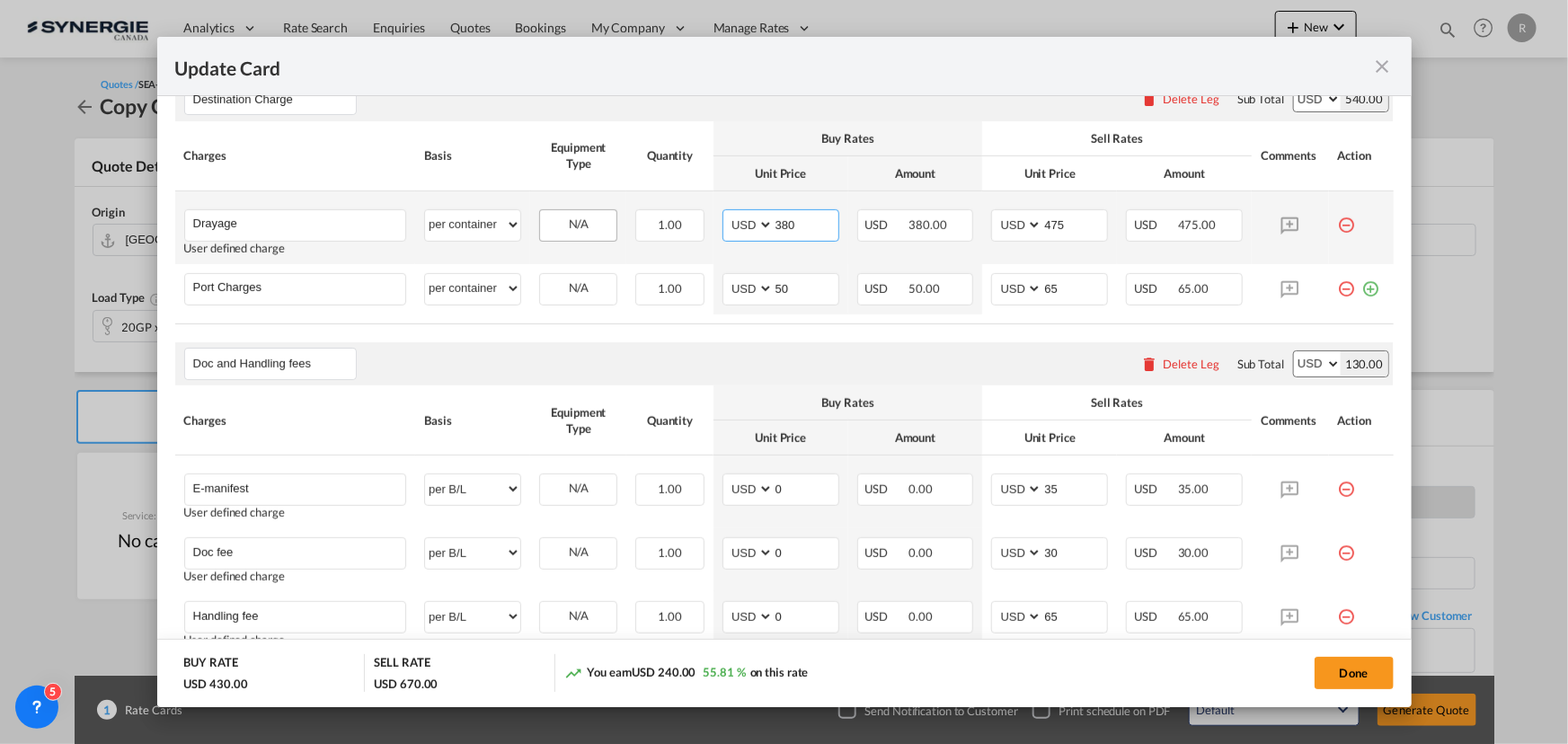
drag, startPoint x: 817, startPoint y: 219, endPoint x: 587, endPoint y: 221, distance: 230.0
click at [587, 221] on tr "Drayage Please Enter User Defined Charges Cannot Be Published User defined char…" at bounding box center [785, 227] width 1219 height 73
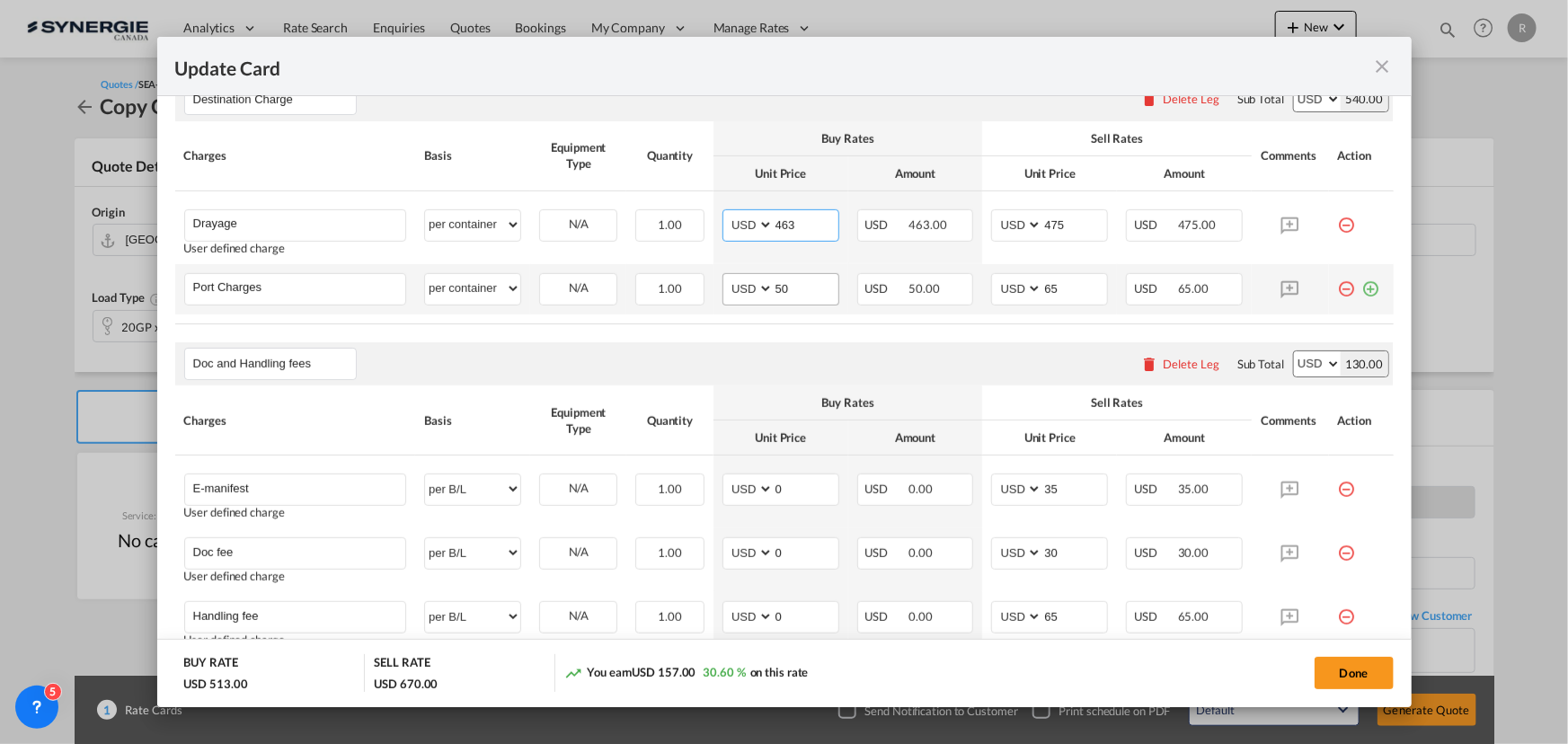
type input "463"
drag, startPoint x: 753, startPoint y: 291, endPoint x: 726, endPoint y: 296, distance: 27.5
click at [726, 296] on md-input-container "AED AFN ALL AMD ANG AOA ARS AUD AWG AZN BAM BBD BDT BGN BHD BIF BMD BND [PERSON…" at bounding box center [781, 289] width 116 height 32
type input "65"
drag, startPoint x: 1054, startPoint y: 287, endPoint x: 995, endPoint y: 290, distance: 59.1
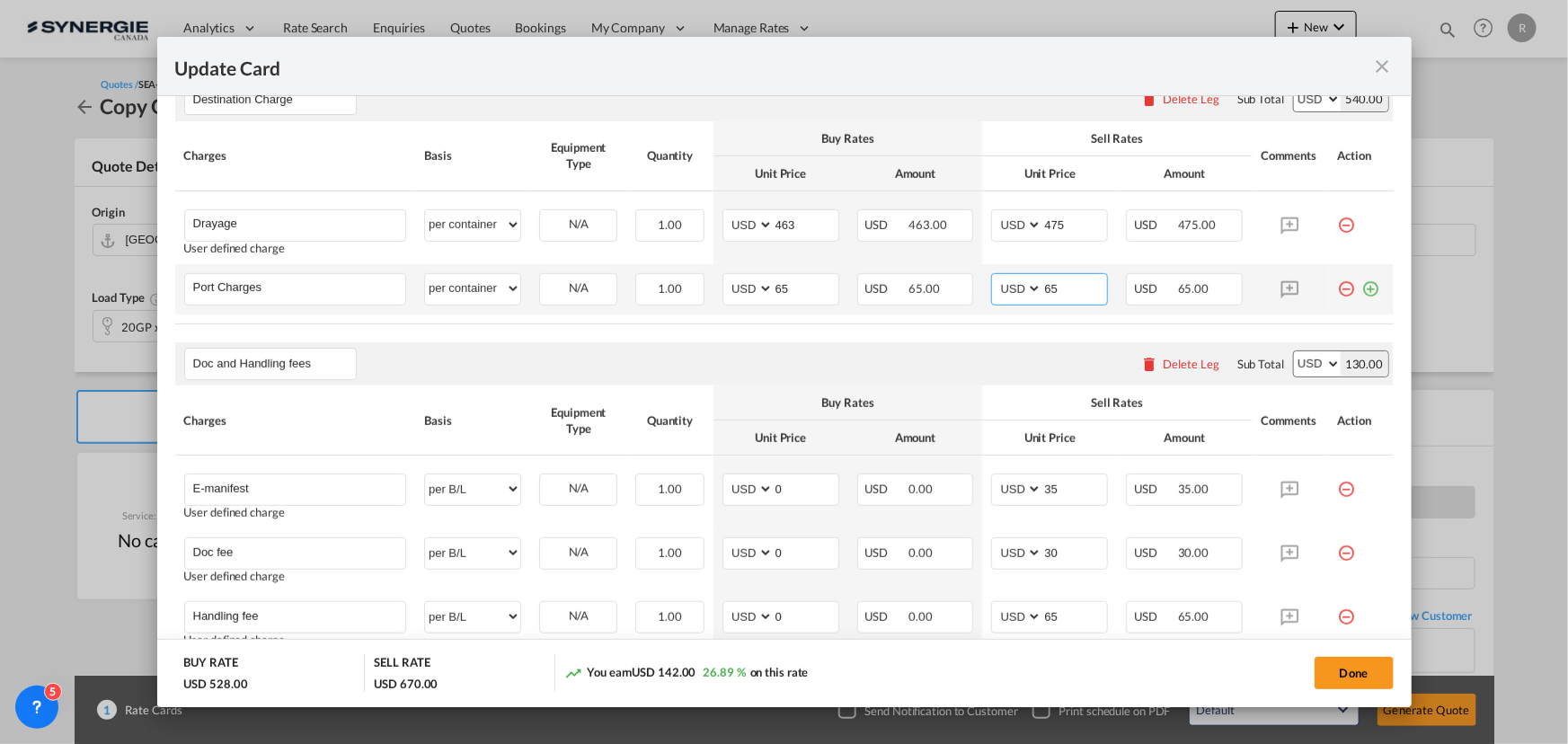
click at [995, 290] on md-input-container "AED AFN ALL AMD ANG AOA ARS AUD AWG AZN BAM BBD BDT BGN BHD BIF BMD BND BOB BRL…" at bounding box center [1049, 289] width 116 height 32
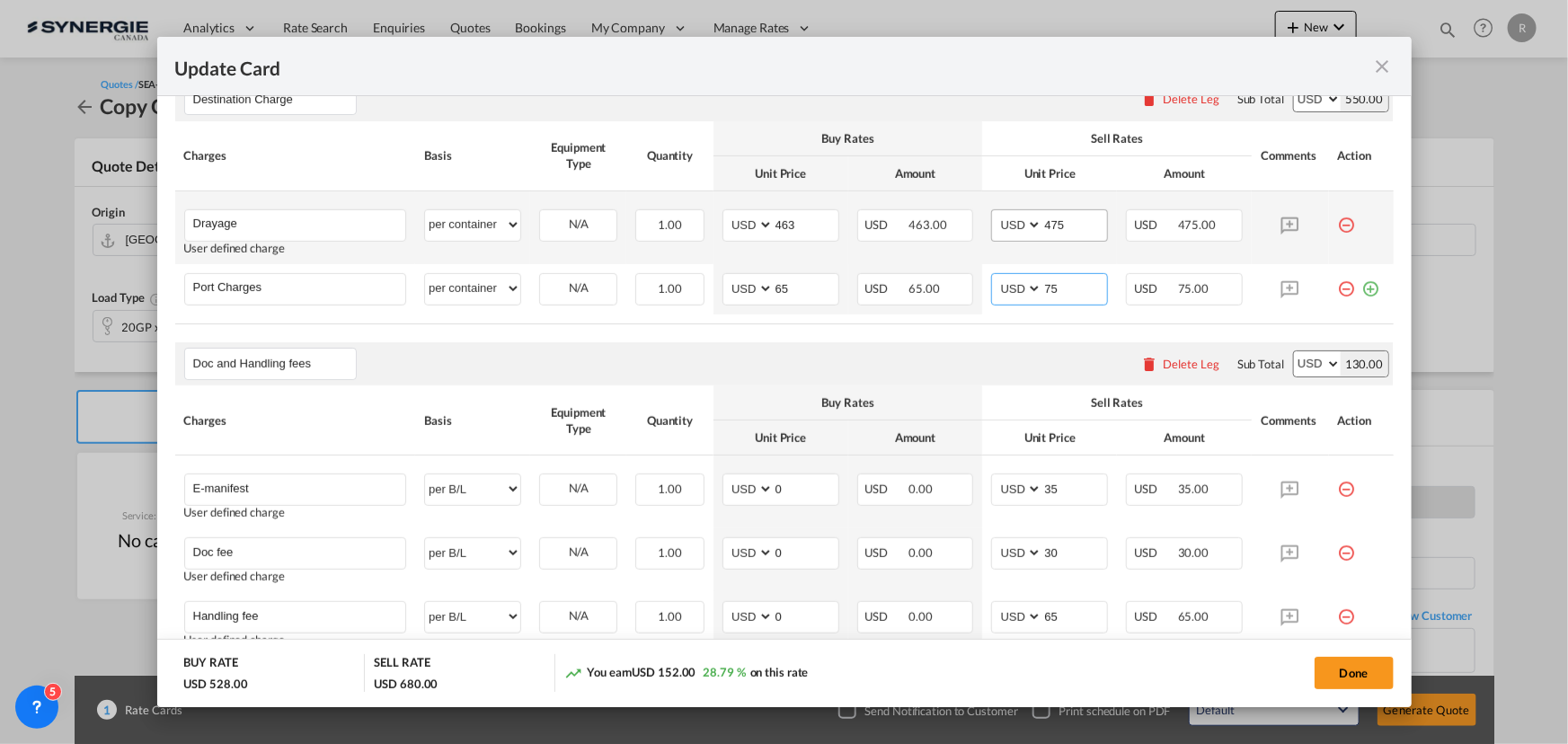
type input "75"
drag, startPoint x: 1078, startPoint y: 218, endPoint x: 965, endPoint y: 221, distance: 113.0
click at [965, 221] on tr "Drayage Please Enter User Defined Charges Cannot Be Published User defined char…" at bounding box center [785, 227] width 1219 height 73
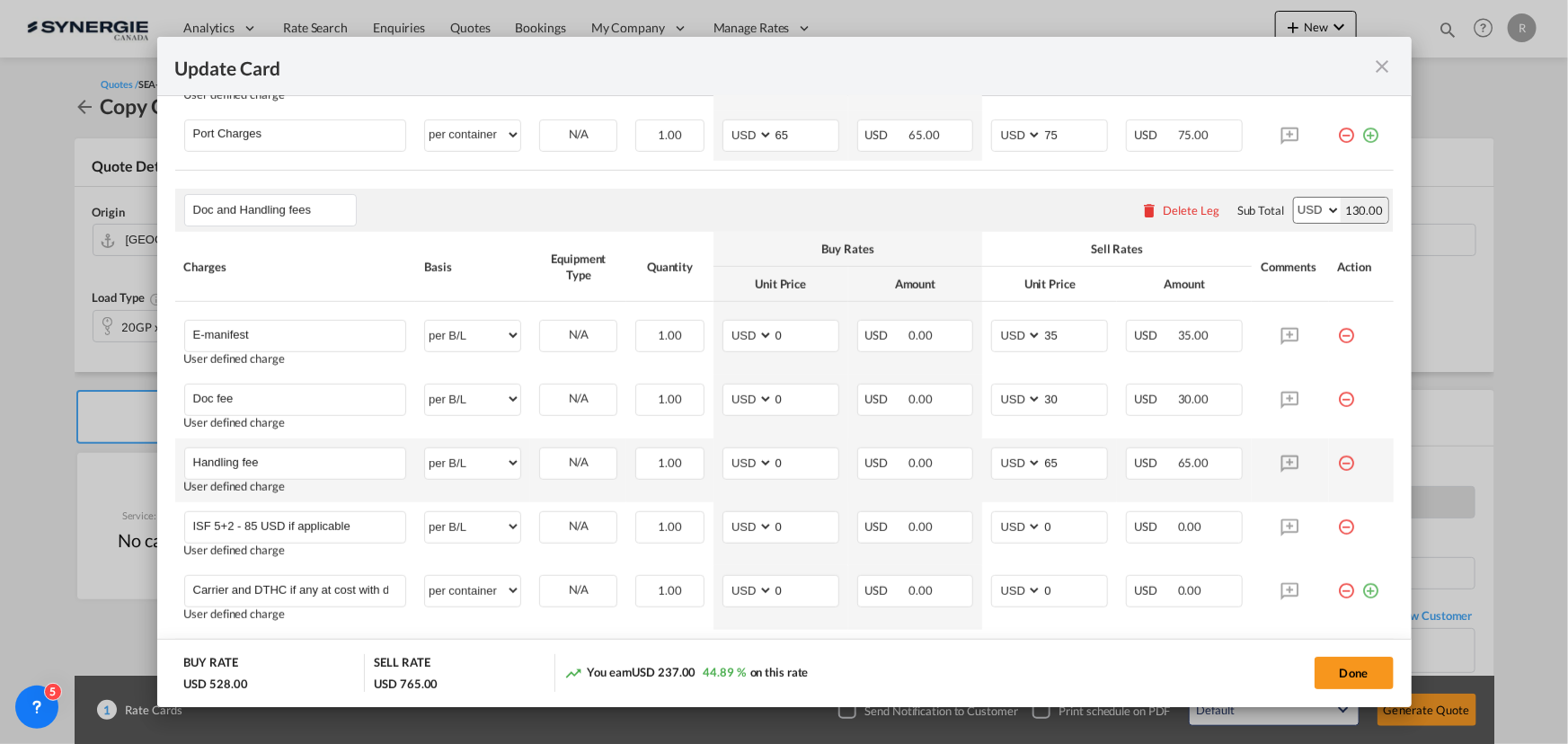
scroll to position [398, 0]
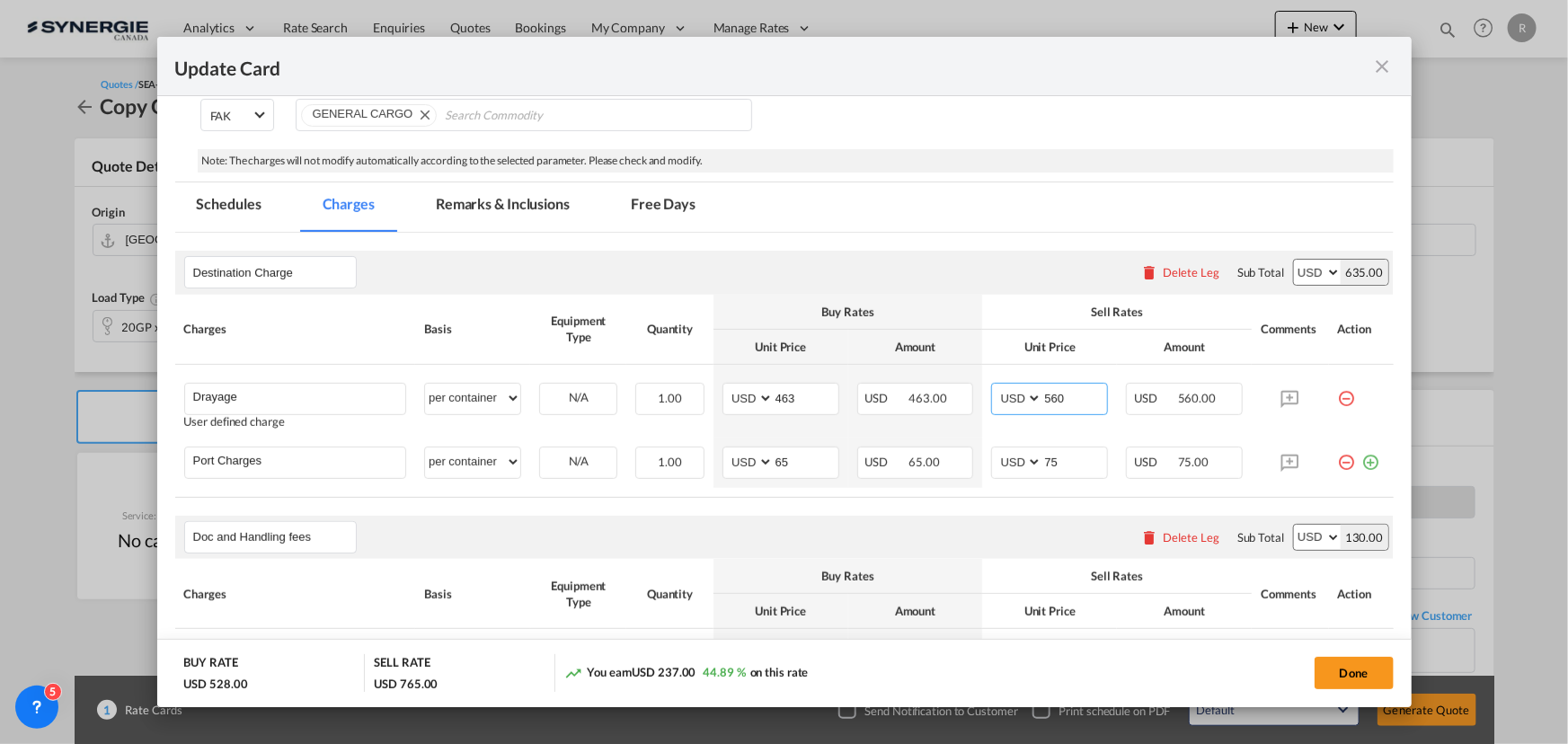
type input "560"
click at [524, 207] on md-tab-item "Remarks & Inclusions" at bounding box center [503, 207] width 177 height 49
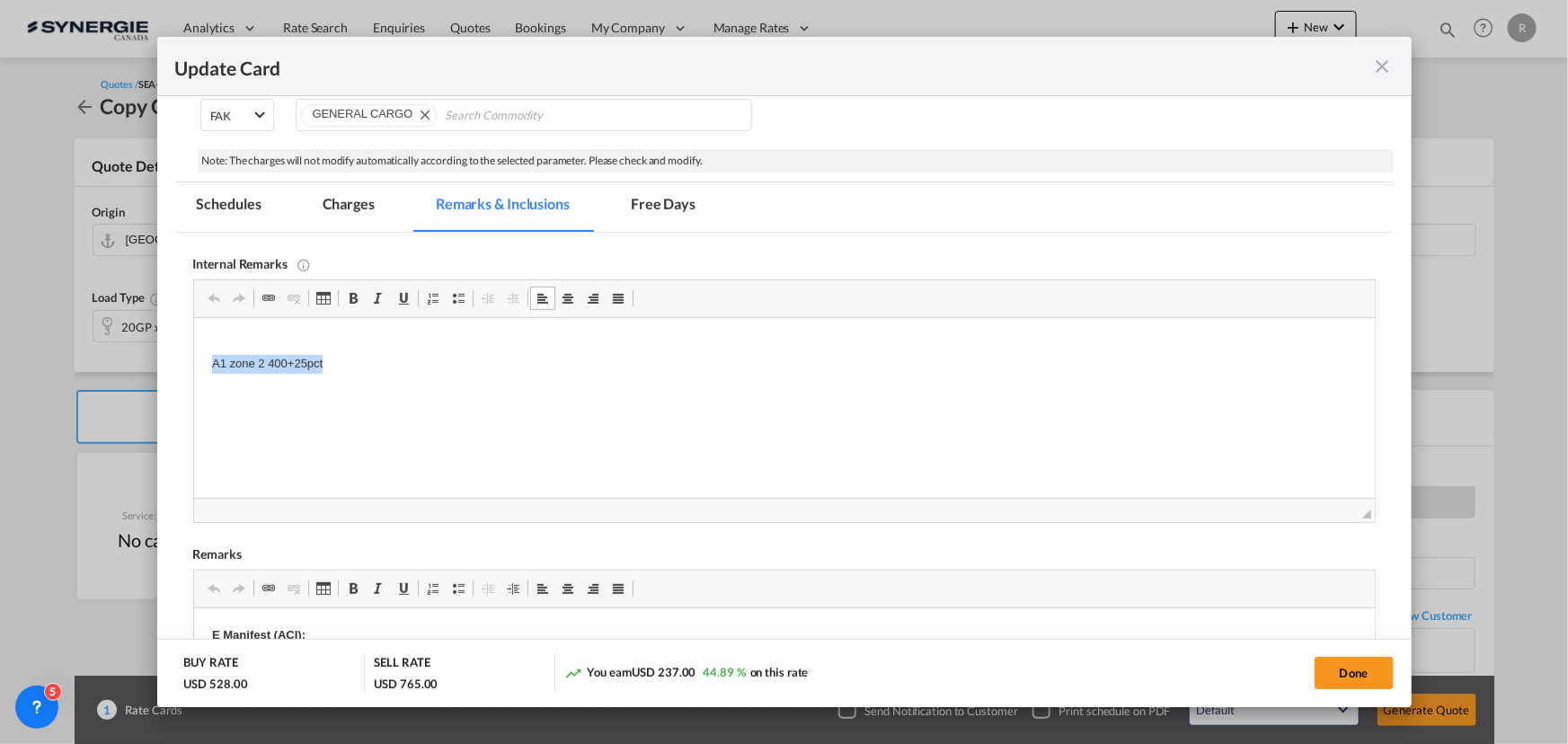
drag, startPoint x: 193, startPoint y: 363, endPoint x: 529, endPoint y: 362, distance: 336.0
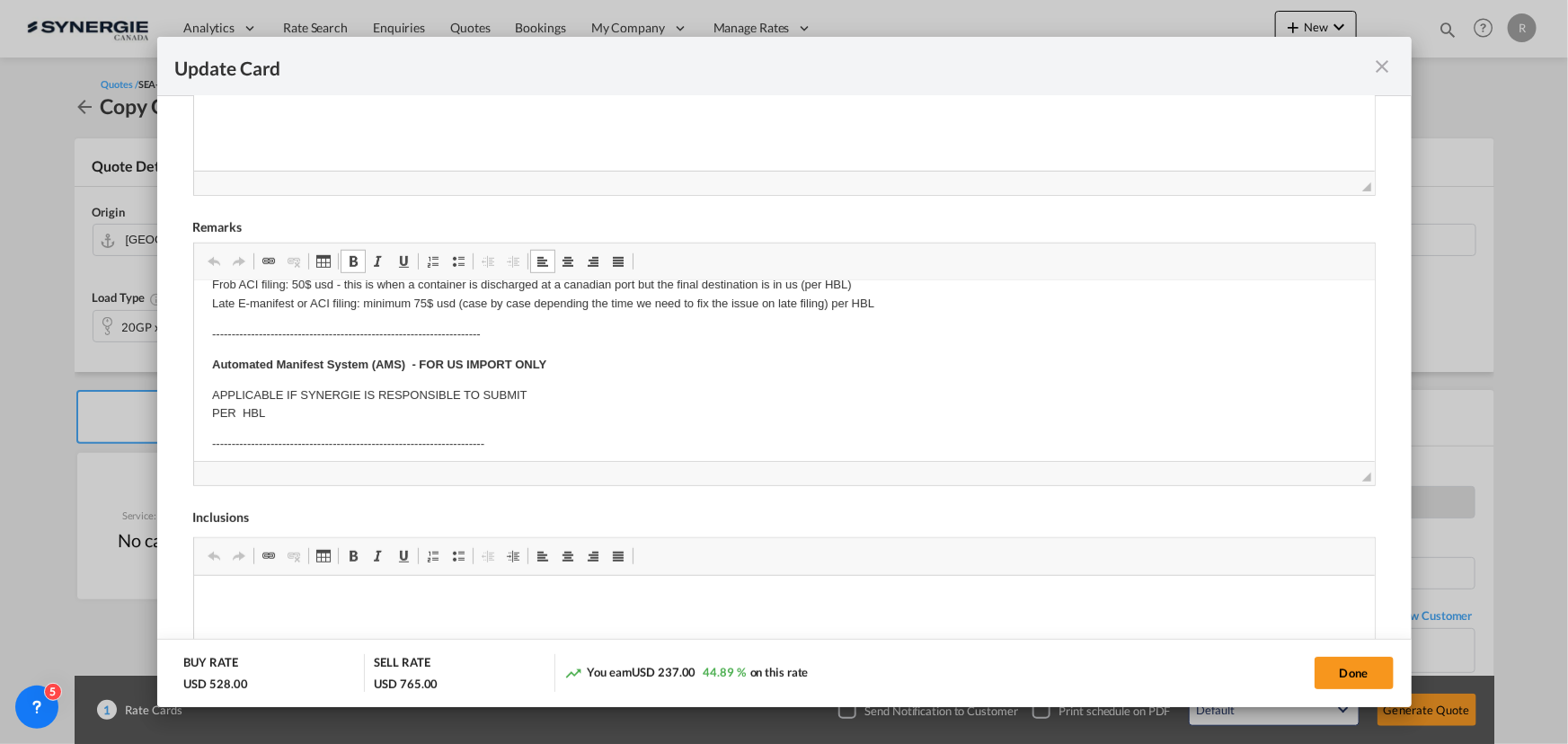
scroll to position [163, 0]
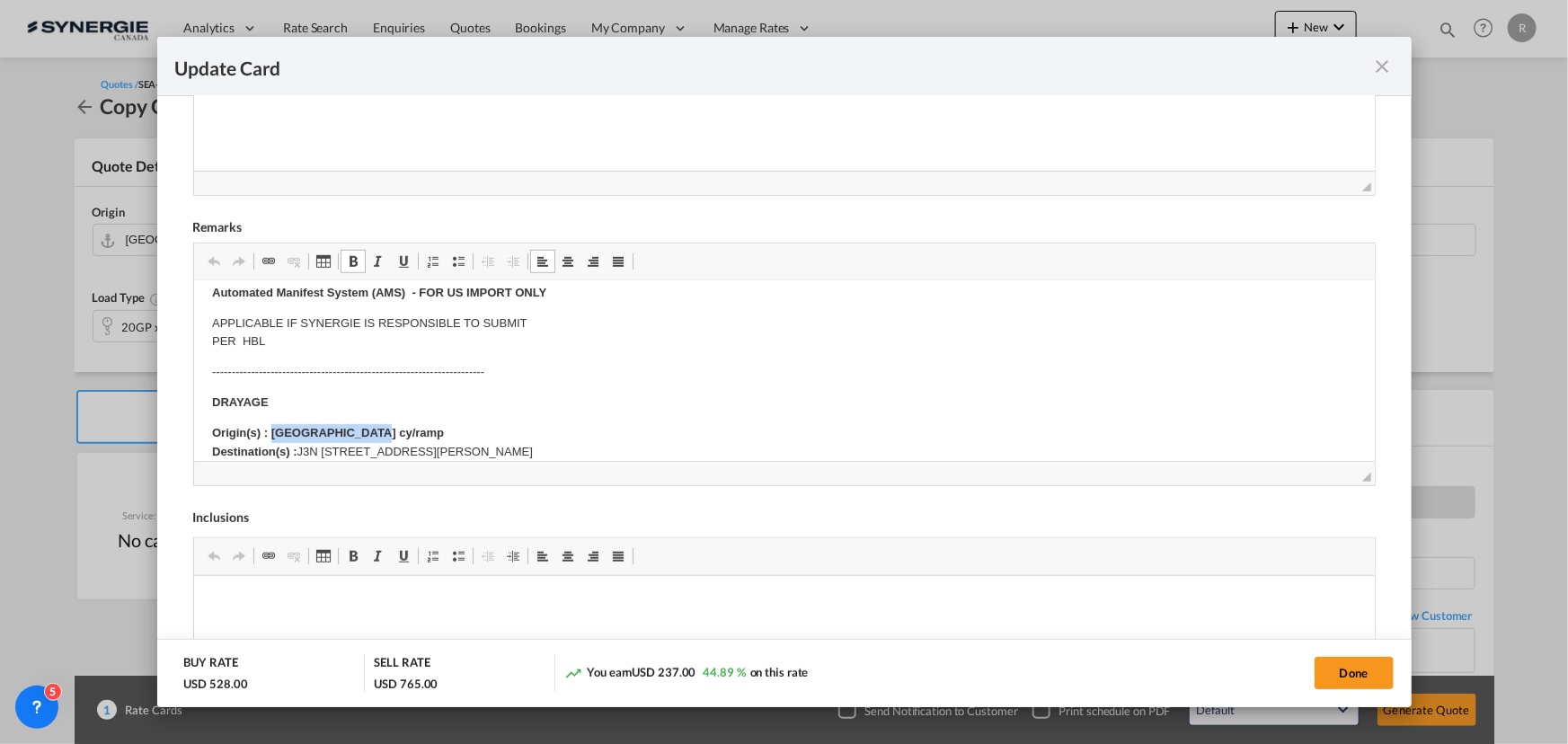
drag, startPoint x: 269, startPoint y: 433, endPoint x: 394, endPoint y: 420, distance: 125.7
click at [394, 420] on body "E Manifest (ACI): Applicable if Synergie is responsible to submit Per E-manifes…" at bounding box center [784, 559] width 1145 height 845
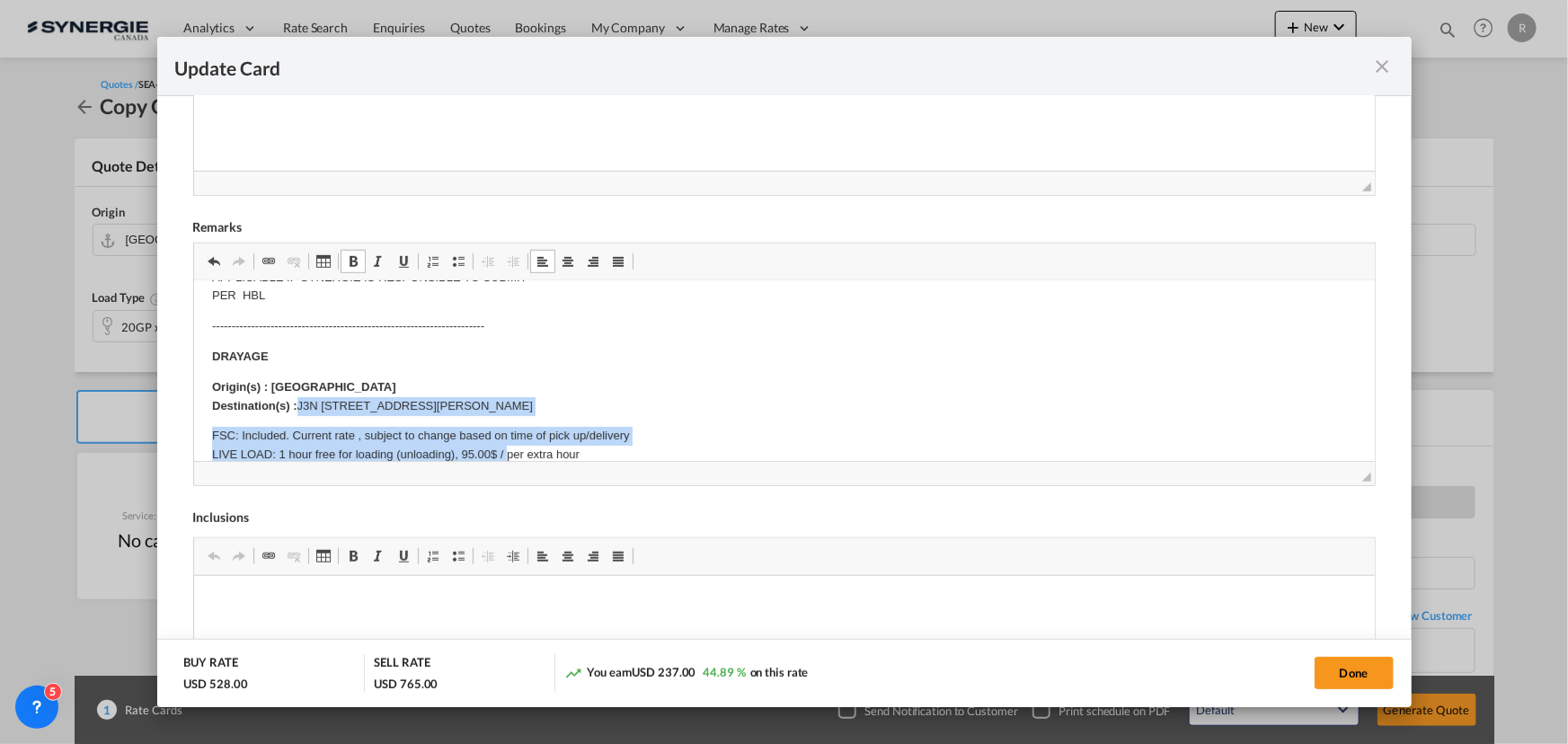
scroll to position [224, 0]
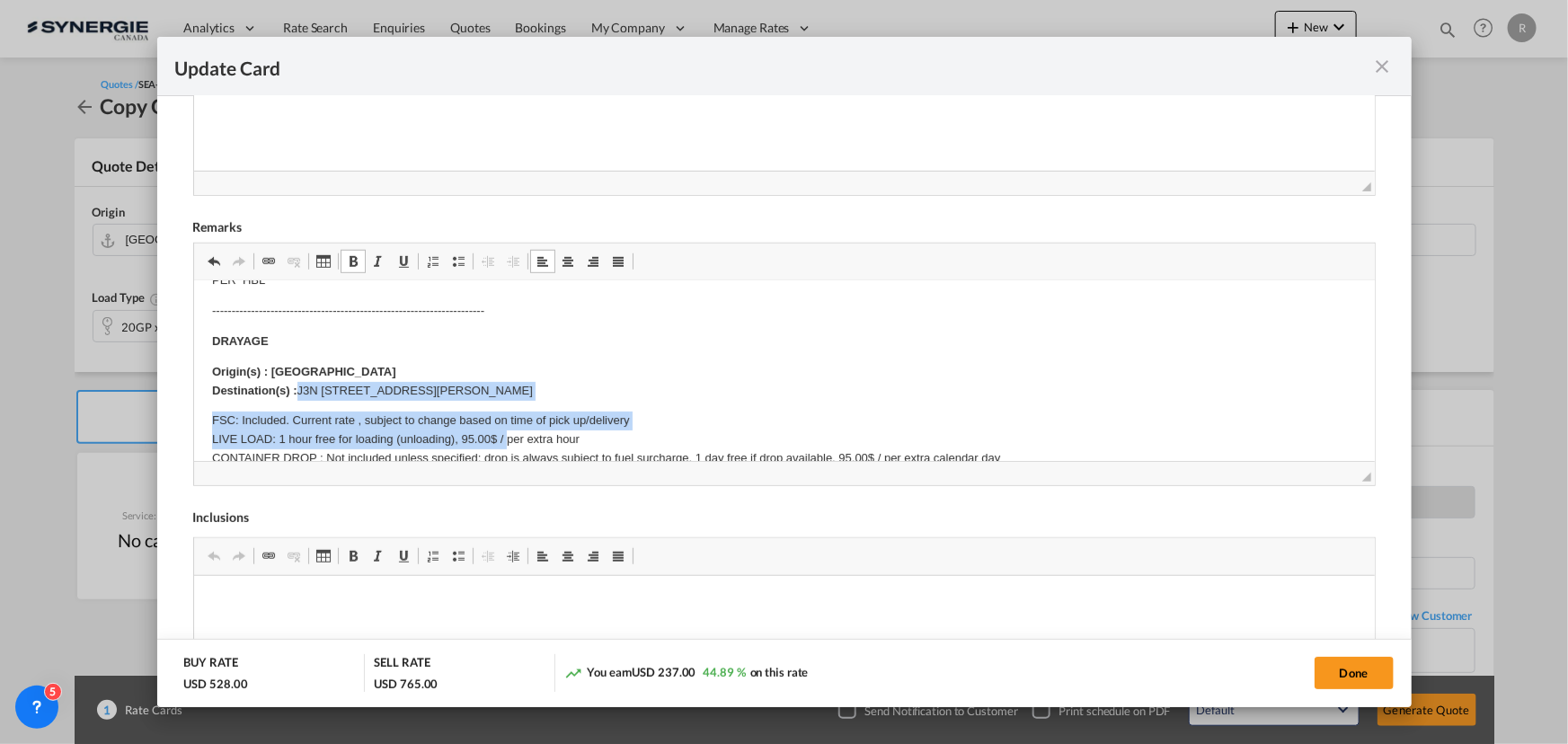
drag, startPoint x: 299, startPoint y: 447, endPoint x: 555, endPoint y: 387, distance: 262.9
click at [555, 387] on p "Origin(s) : Vancouver Destination(s) : J3N 1A1 [GEOGRAPHIC_DATA][PERSON_NAME], …" at bounding box center [784, 381] width 1145 height 38
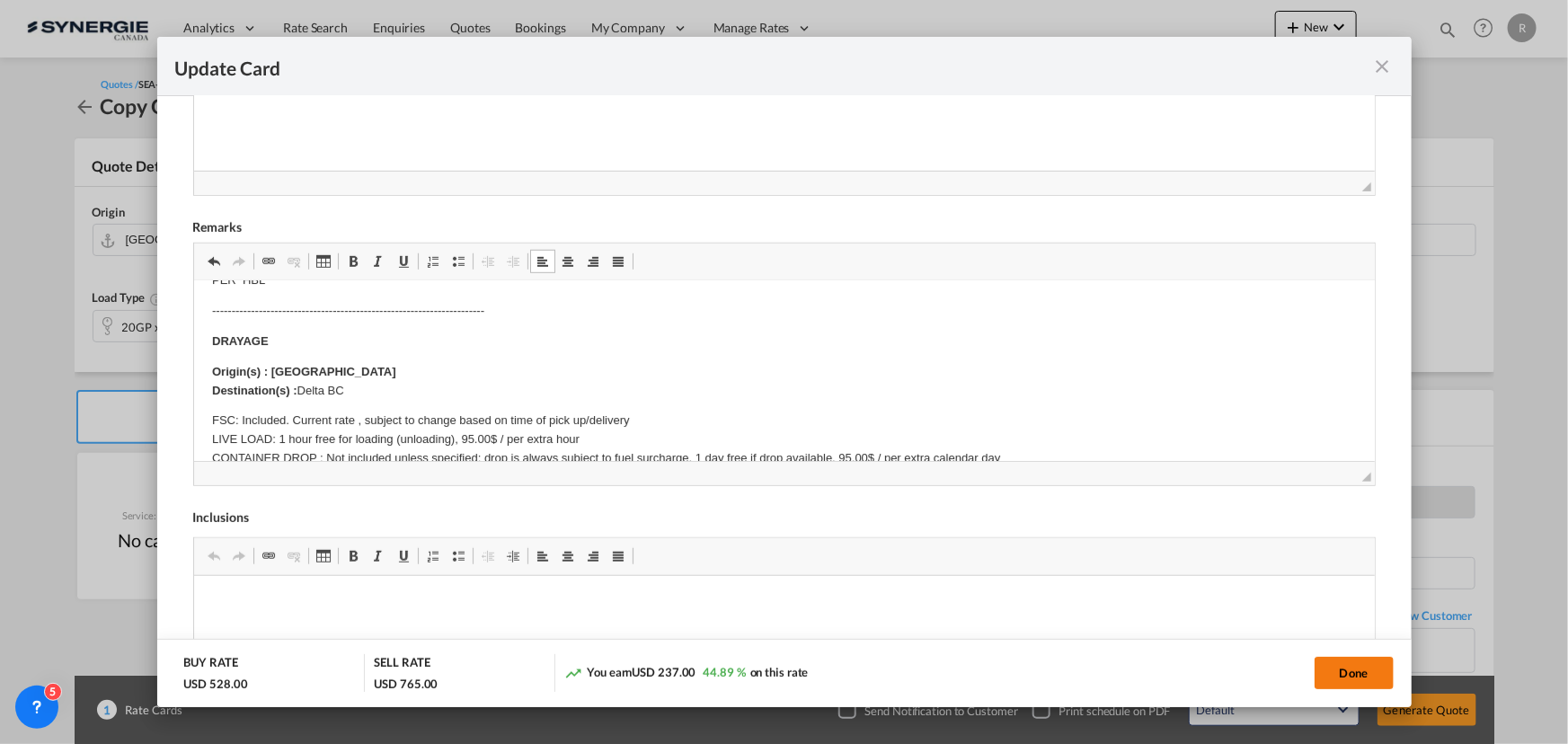
click at [1345, 672] on button "Done" at bounding box center [1354, 672] width 79 height 32
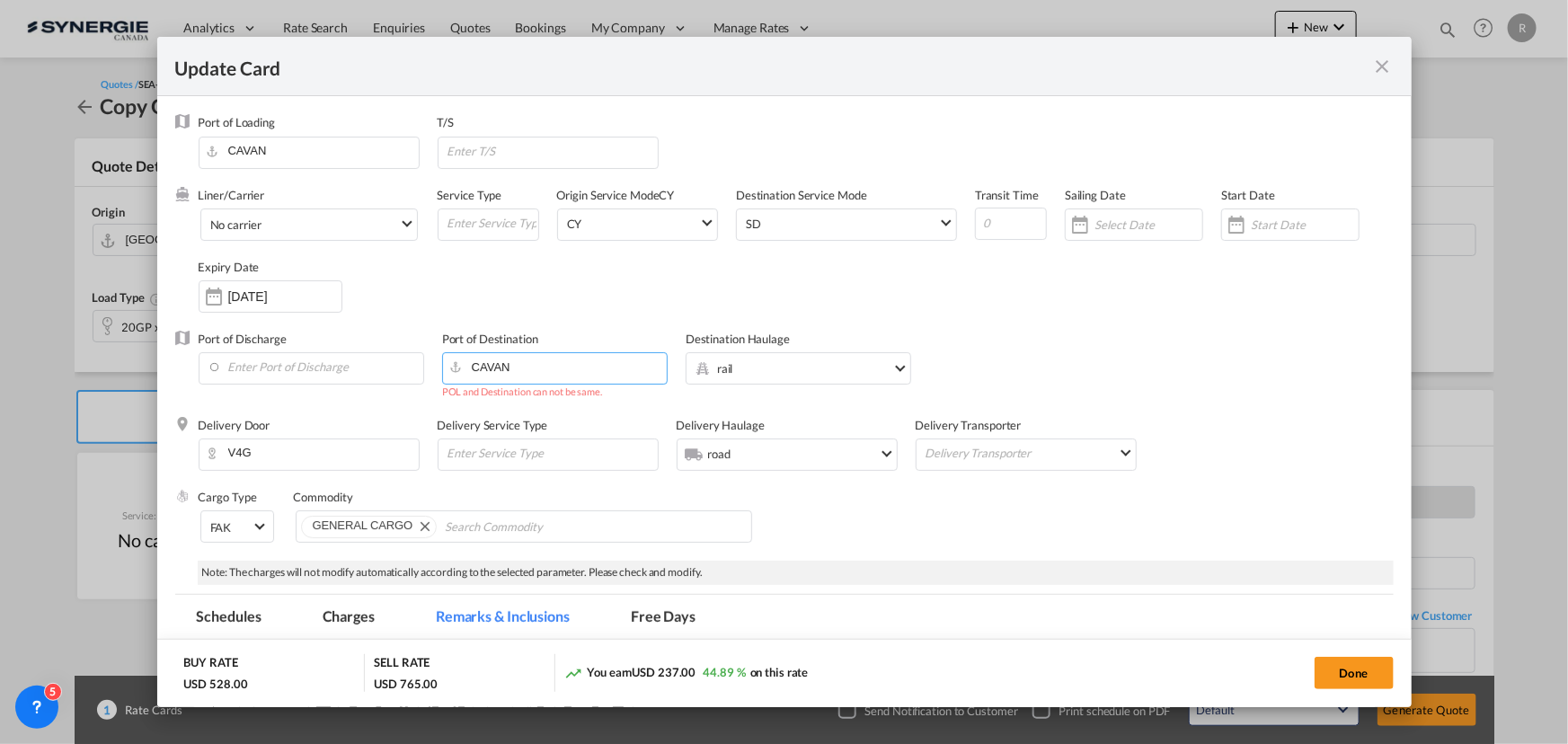
drag, startPoint x: 531, startPoint y: 377, endPoint x: 385, endPoint y: 349, distance: 148.7
click at [385, 350] on div "Port of Discharge Port of Destination [GEOGRAPHIC_DATA] POL and Destination can…" at bounding box center [785, 373] width 1219 height 86
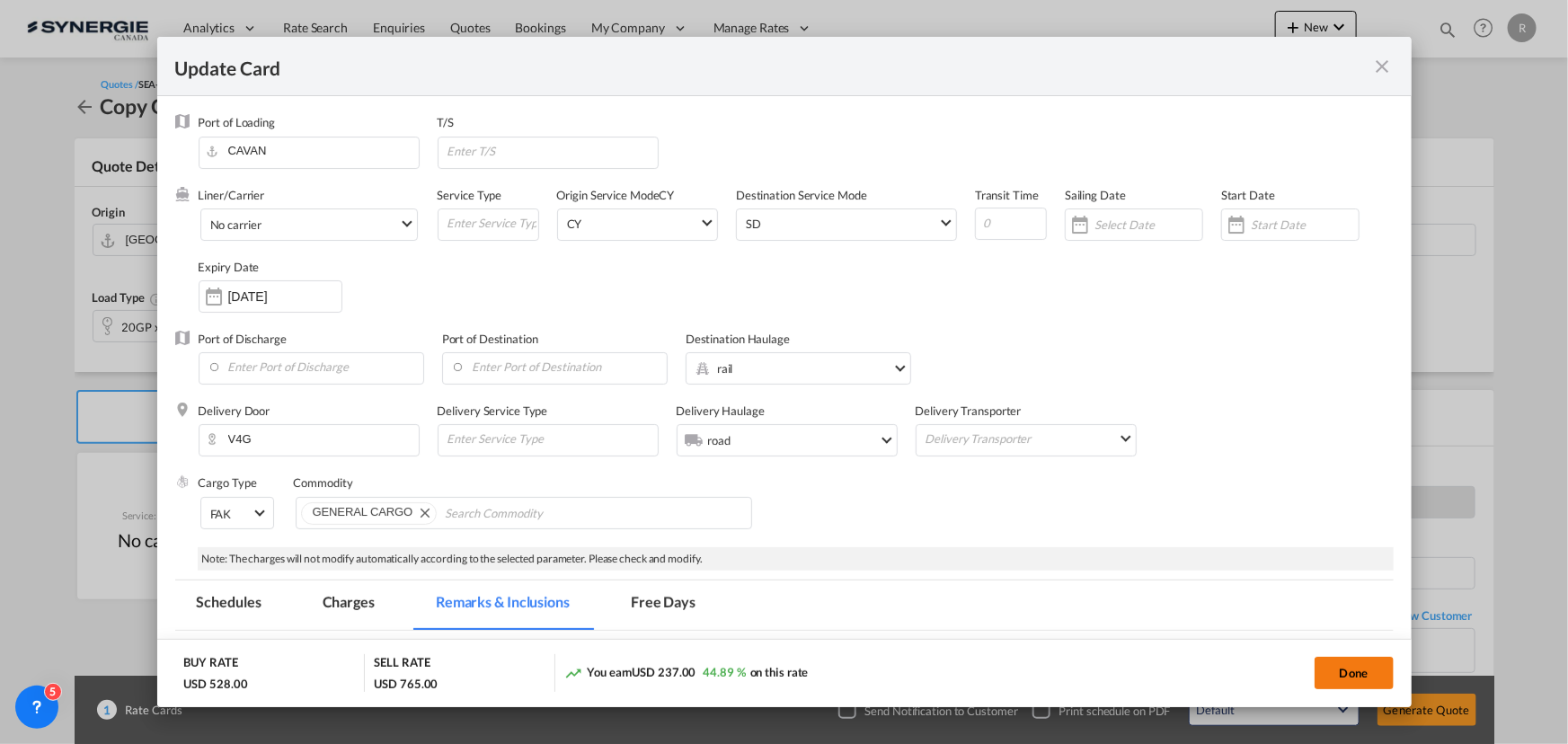
click at [1361, 677] on button "Done" at bounding box center [1354, 672] width 79 height 32
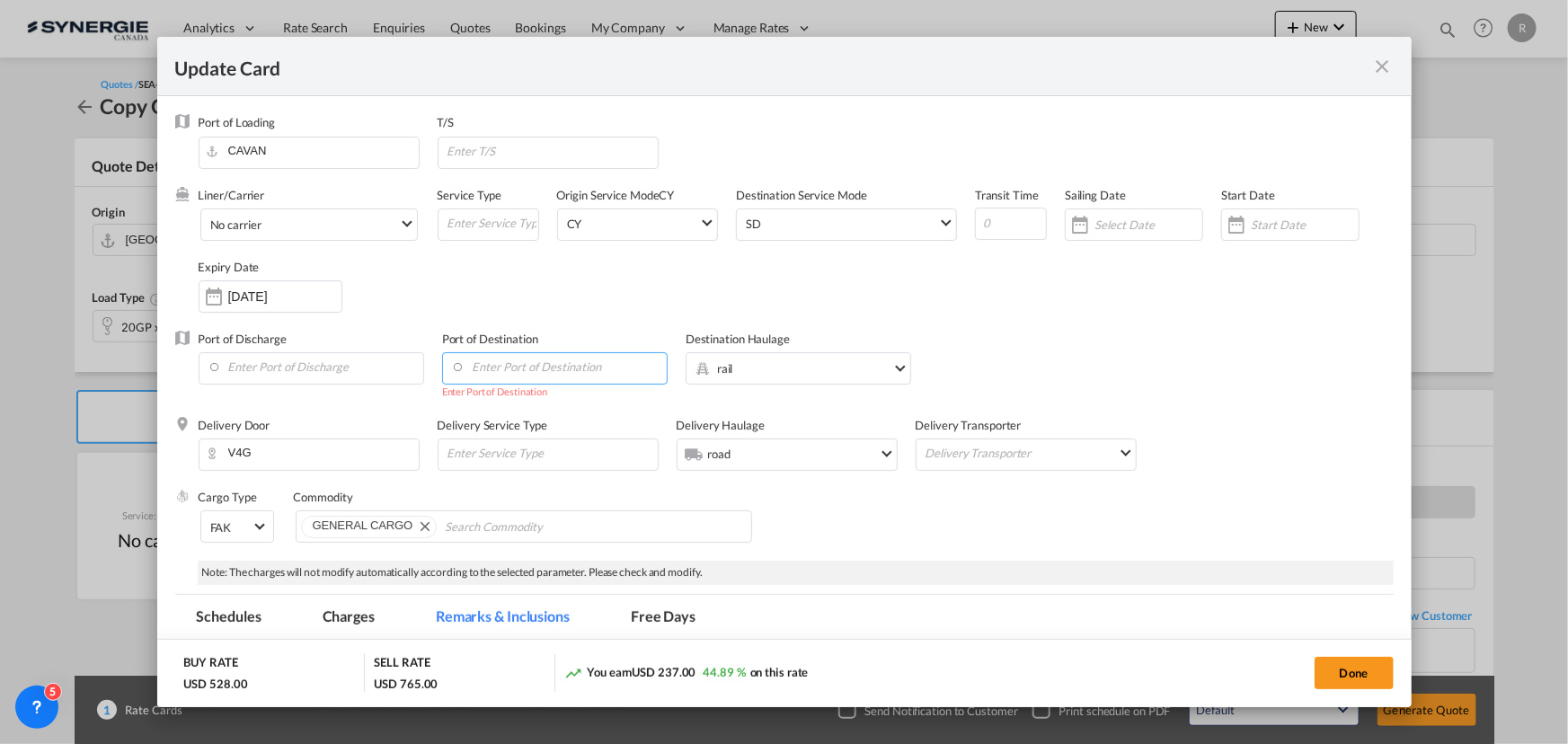
click at [468, 369] on input "Enter Port of Destination" at bounding box center [559, 367] width 215 height 27
click at [328, 360] on input "Enter Port of Discharge" at bounding box center [315, 367] width 215 height 27
click at [328, 361] on input "Enter Port of Discharge" at bounding box center [315, 367] width 215 height 27
drag, startPoint x: 292, startPoint y: 152, endPoint x: 175, endPoint y: 146, distance: 117.2
click at [176, 146] on div "Port of Loading [GEOGRAPHIC_DATA] T/S" at bounding box center [785, 150] width 1219 height 72
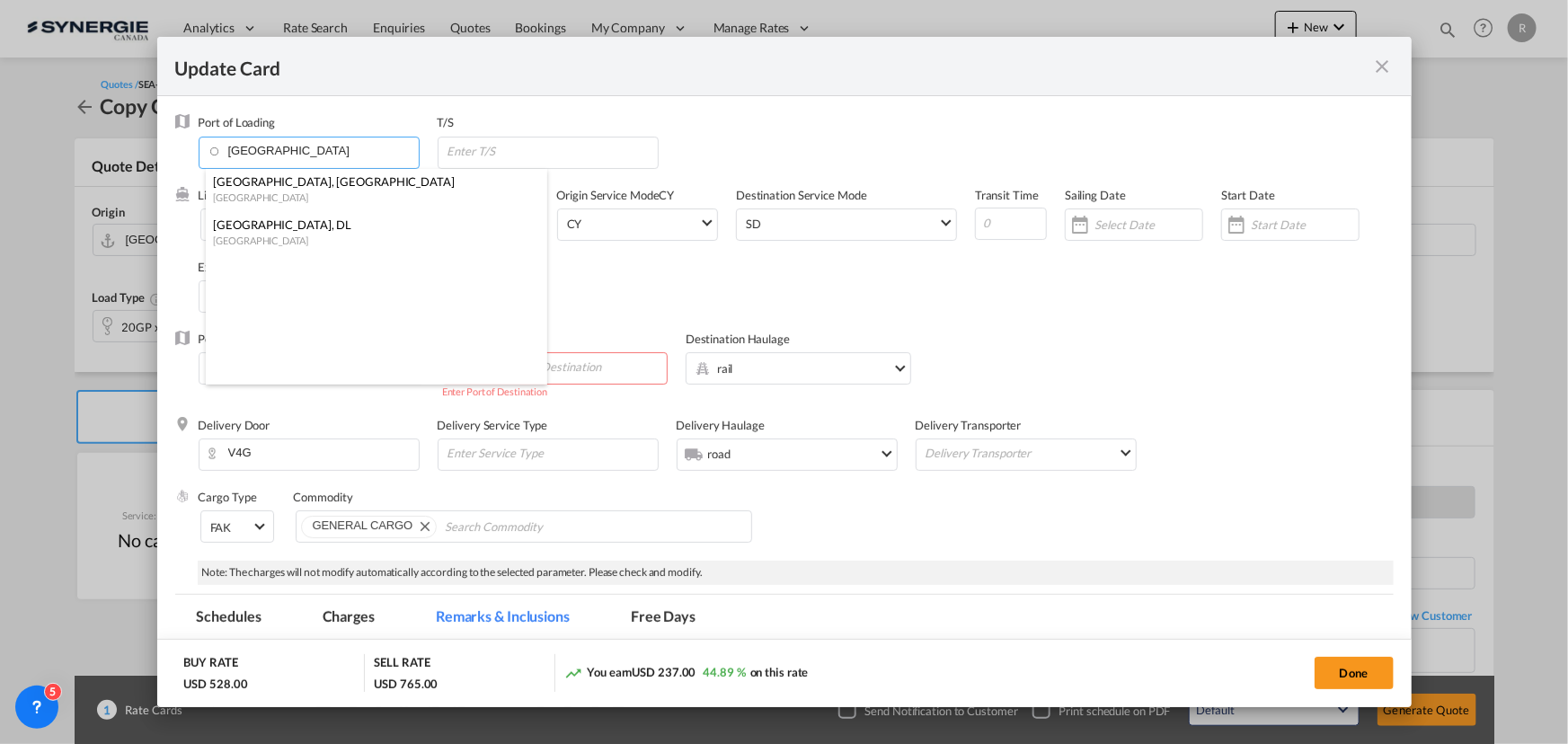
click at [242, 238] on div "[GEOGRAPHIC_DATA]" at bounding box center [371, 241] width 316 height 14
type input "[GEOGRAPHIC_DATA], DL, INICD"
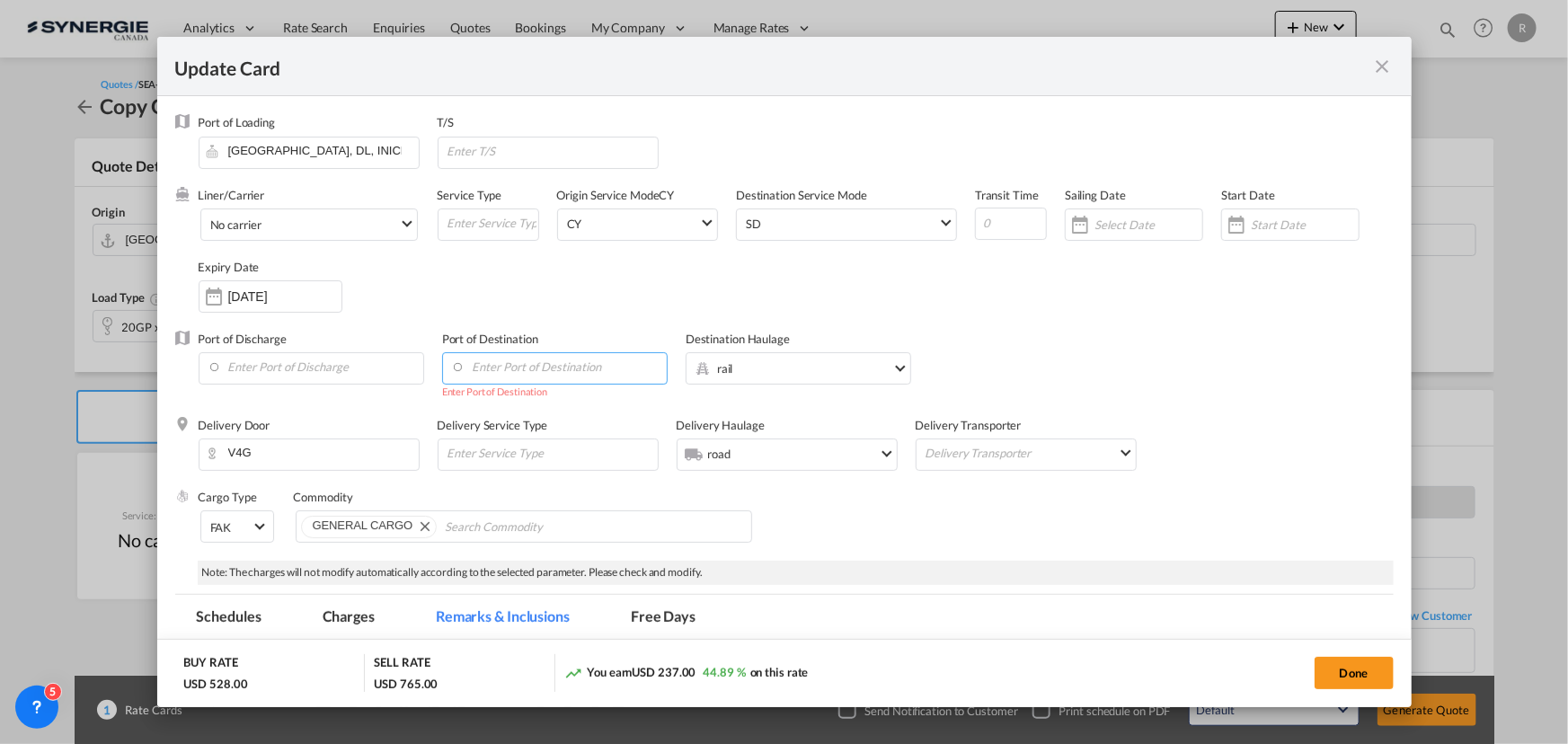
click at [505, 372] on input "Enter Port of Destination" at bounding box center [559, 367] width 215 height 27
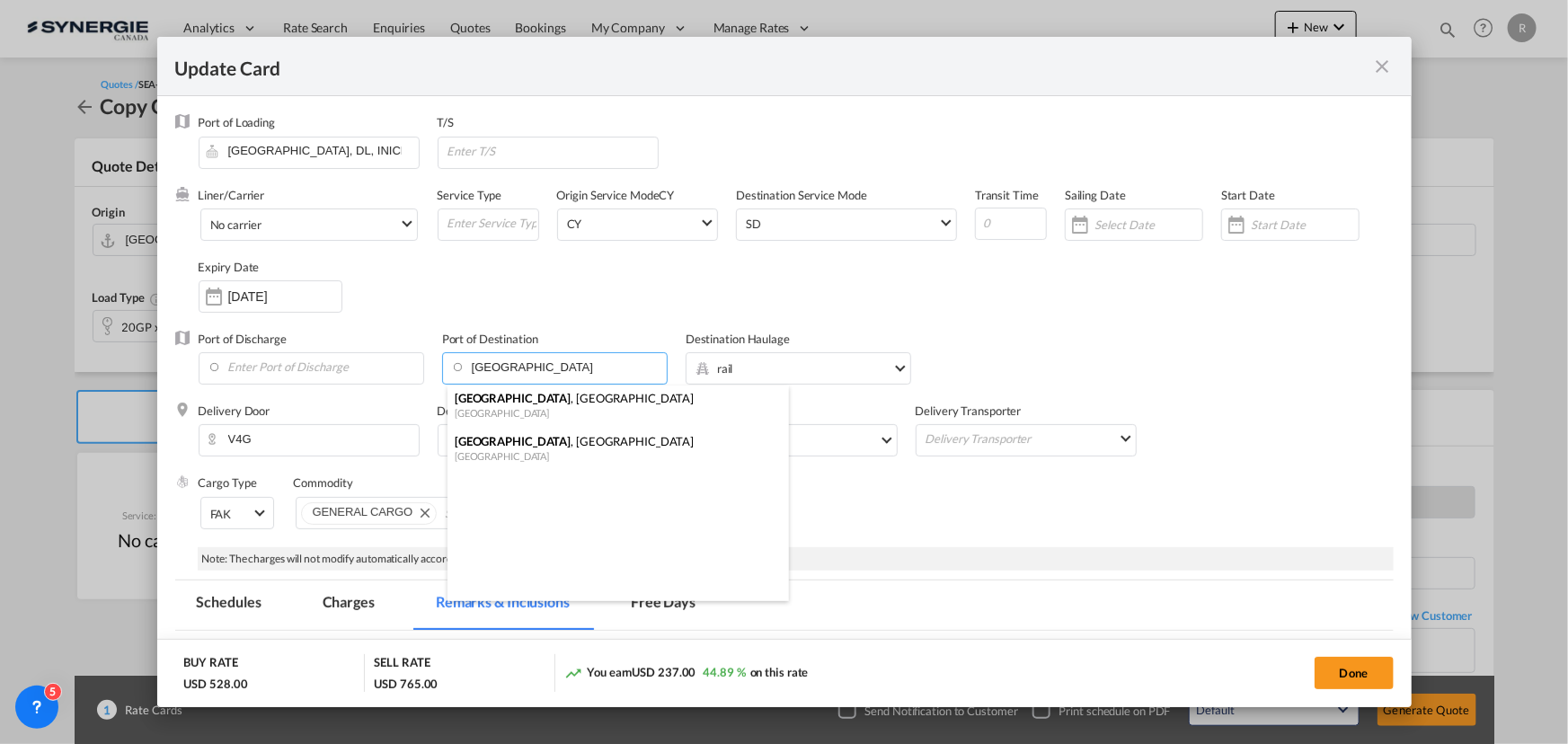
click at [468, 452] on div "[GEOGRAPHIC_DATA]" at bounding box center [613, 456] width 316 height 14
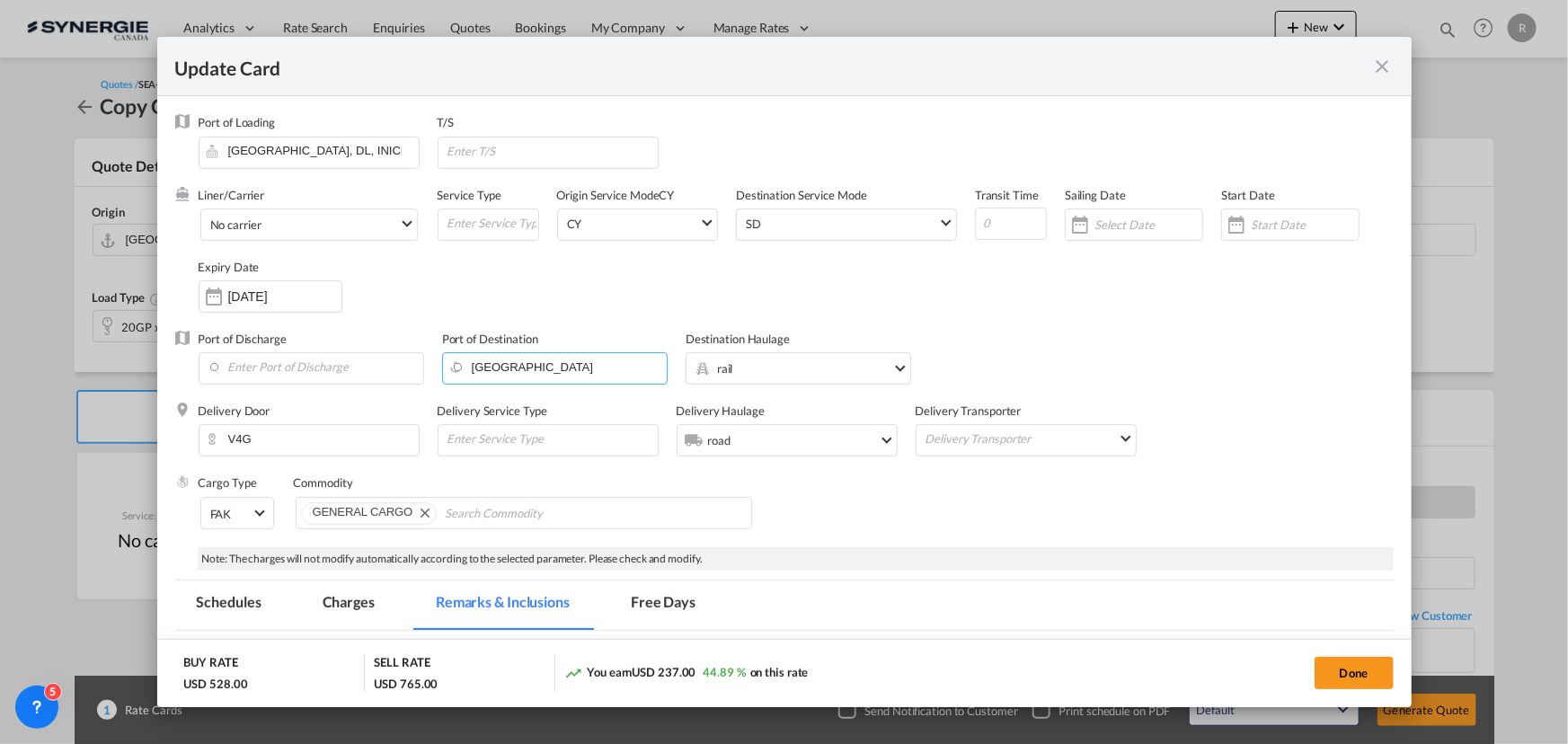
type input "[GEOGRAPHIC_DATA], [GEOGRAPHIC_DATA], CAVAN"
click at [1351, 673] on button "Done" at bounding box center [1354, 672] width 79 height 32
type input "[DATE]"
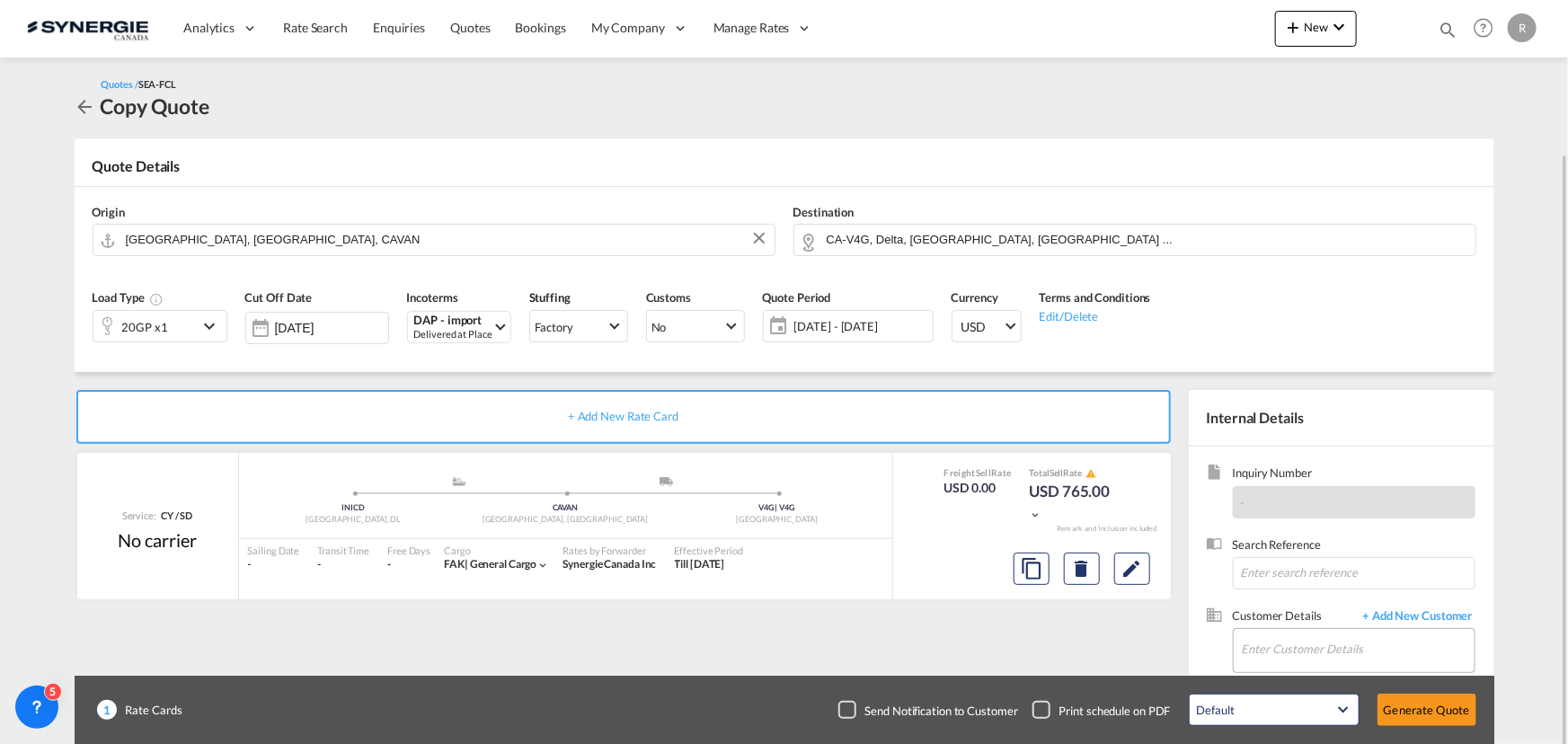
scroll to position [112, 0]
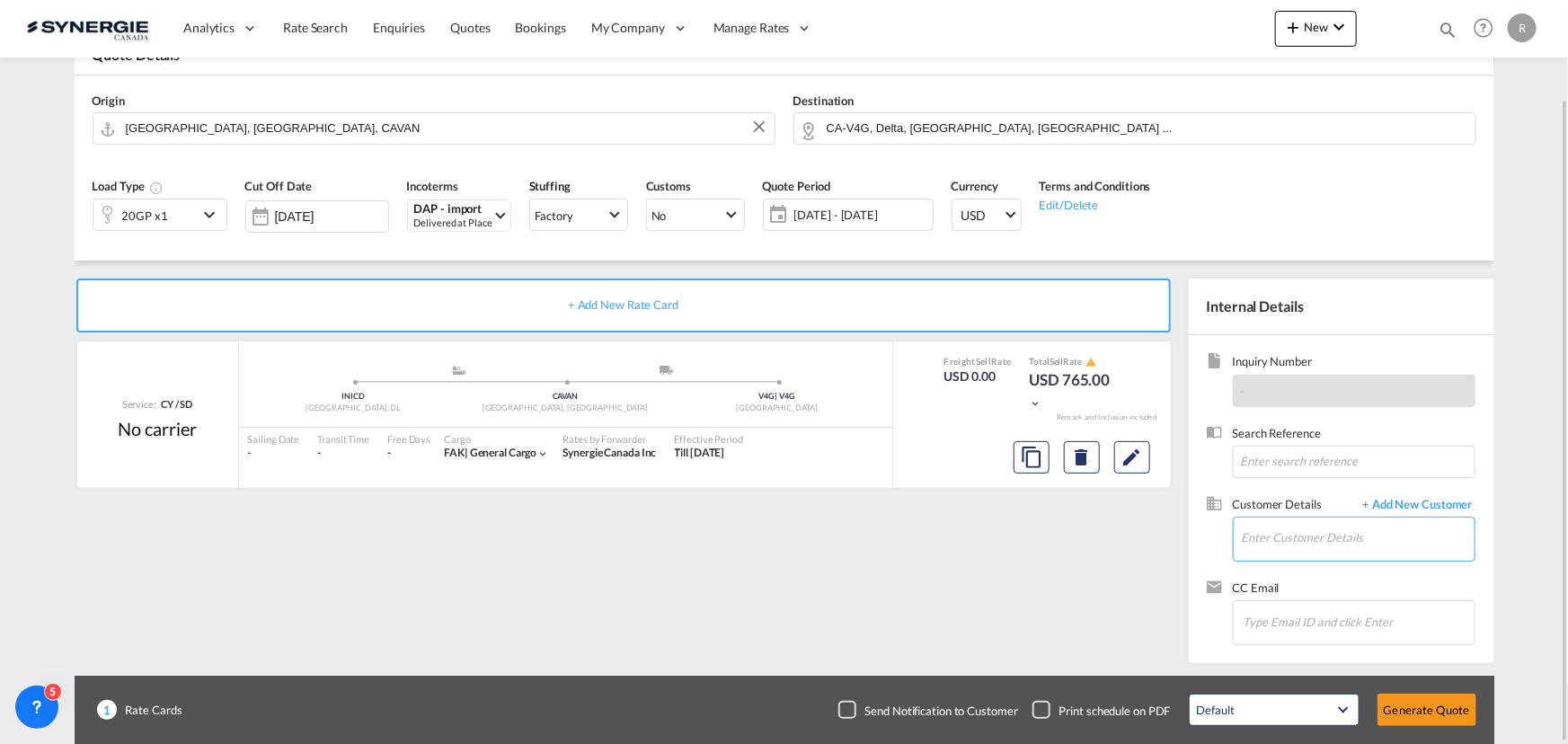
click at [1278, 536] on input "Enter Customer Details" at bounding box center [1358, 537] width 233 height 41
paste input "[DOMAIN_NAME][EMAIL_ADDRESS][DOMAIN_NAME]"
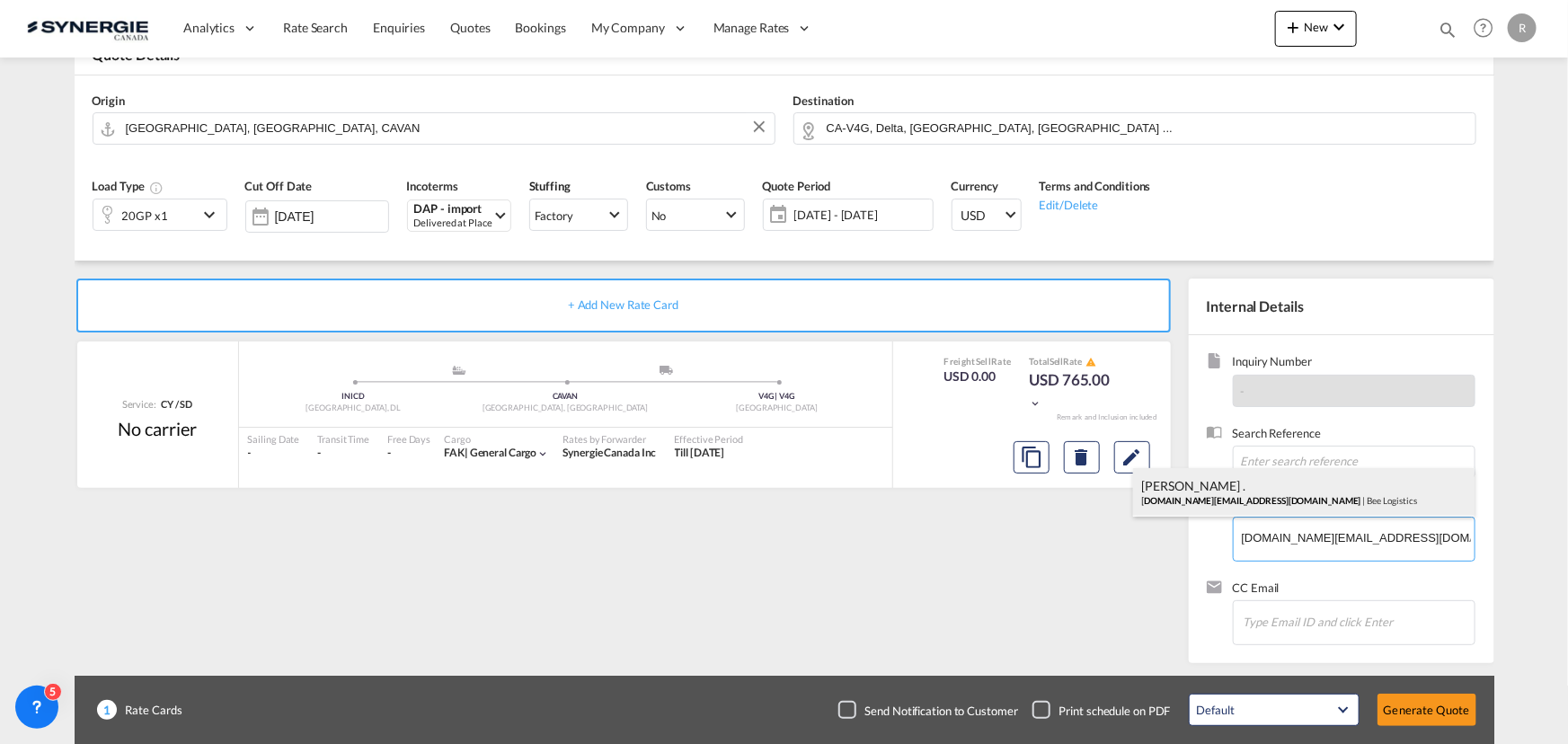
click at [1224, 483] on div "[PERSON_NAME] . [DOMAIN_NAME][EMAIL_ADDRESS][DOMAIN_NAME] | Bee Logistics" at bounding box center [1304, 492] width 342 height 49
type input "Bee Logistics, [PERSON_NAME] ., [DOMAIN_NAME][EMAIL_ADDRESS][DOMAIN_NAME]"
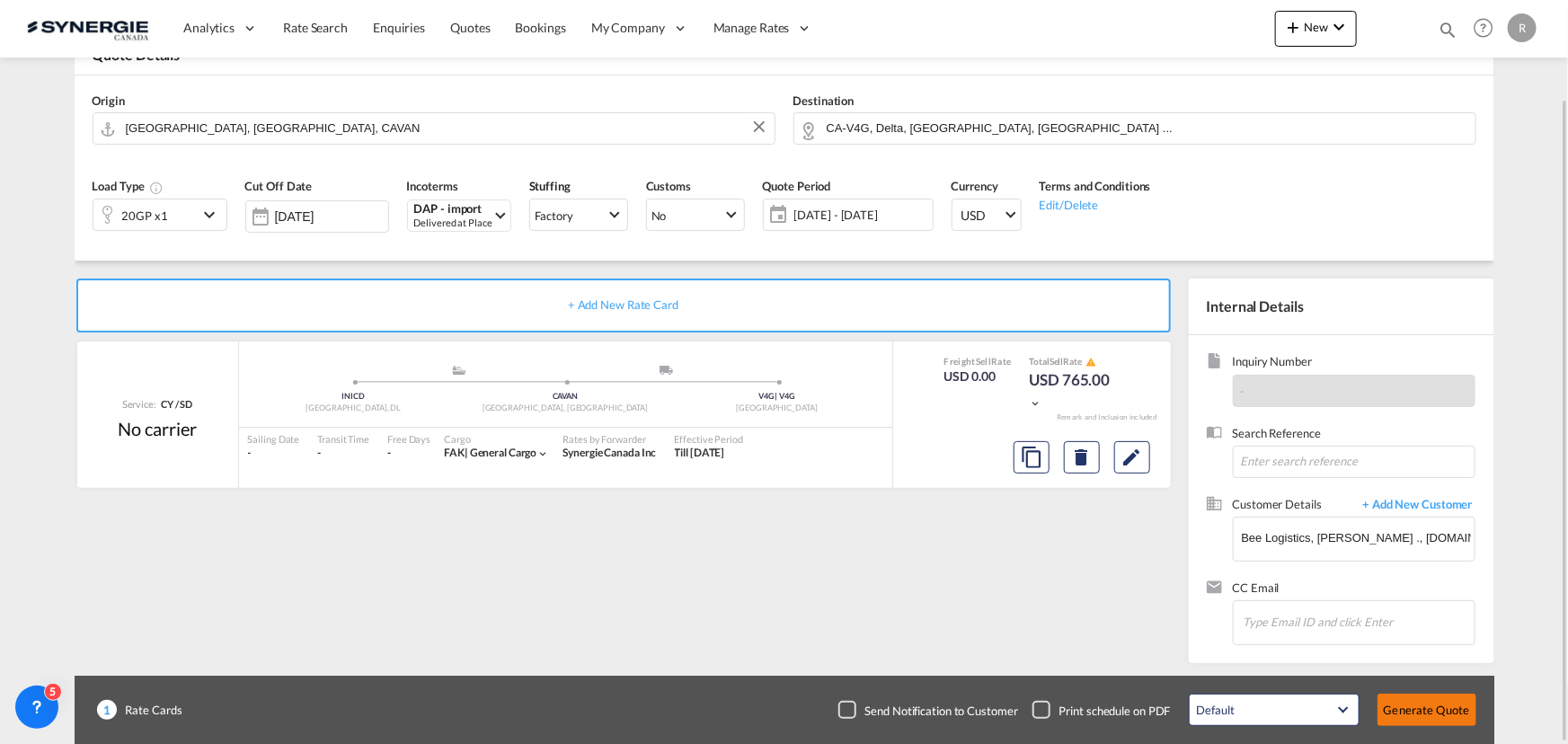
click at [1421, 703] on button "Generate Quote" at bounding box center [1427, 709] width 99 height 32
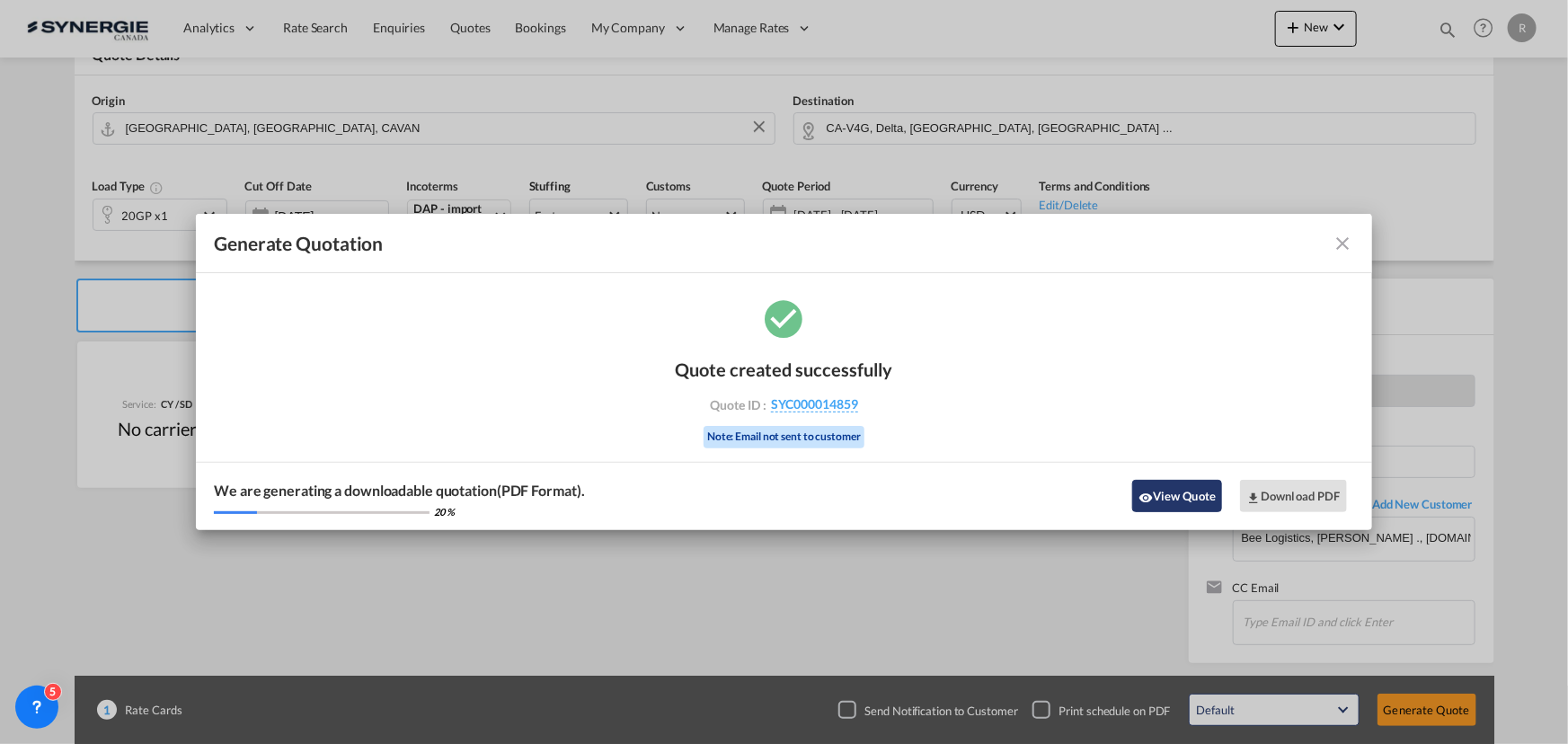
click at [1185, 489] on button "View Quote" at bounding box center [1177, 496] width 90 height 32
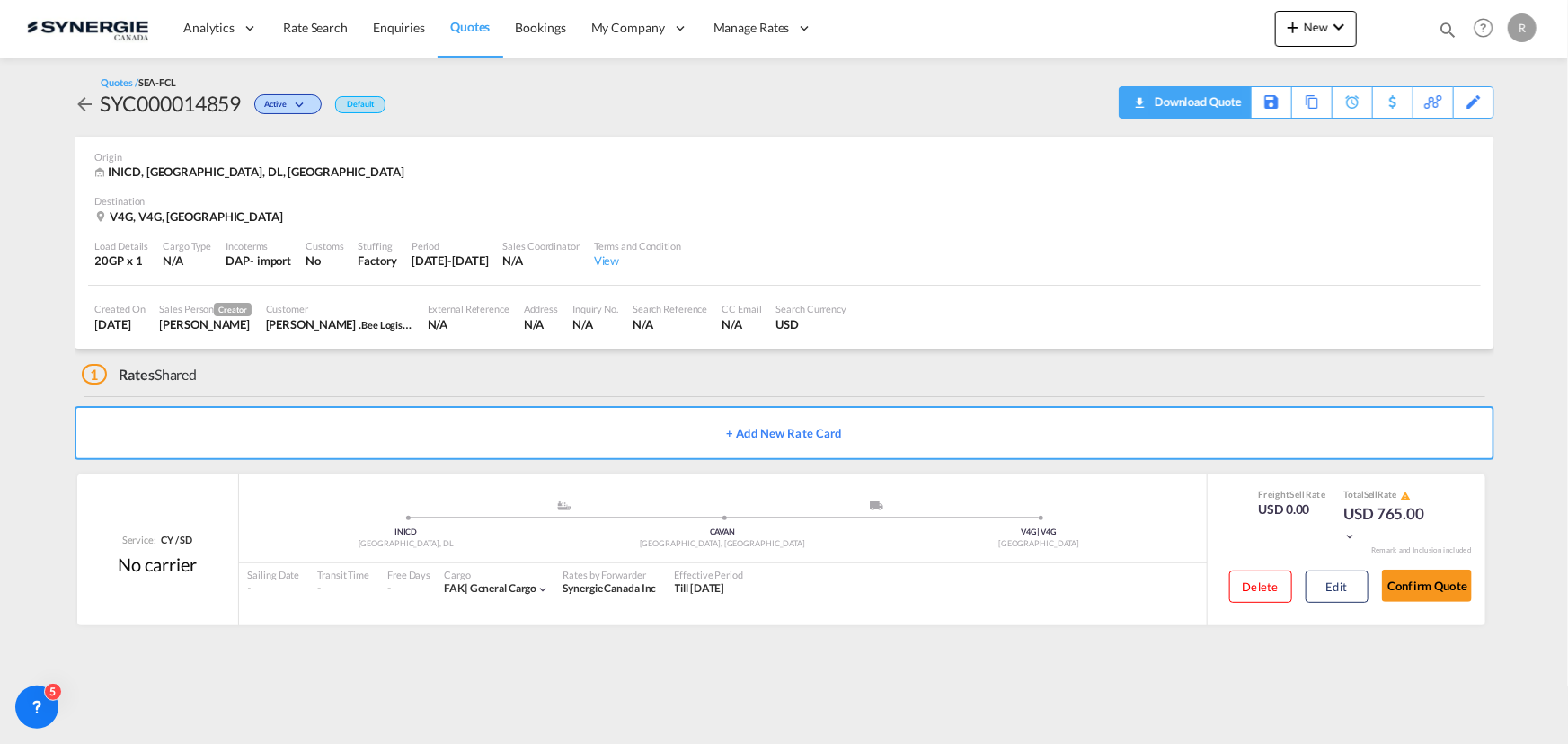
click at [1225, 102] on div "Download Quote" at bounding box center [1195, 102] width 91 height 29
